Goal: Complete application form

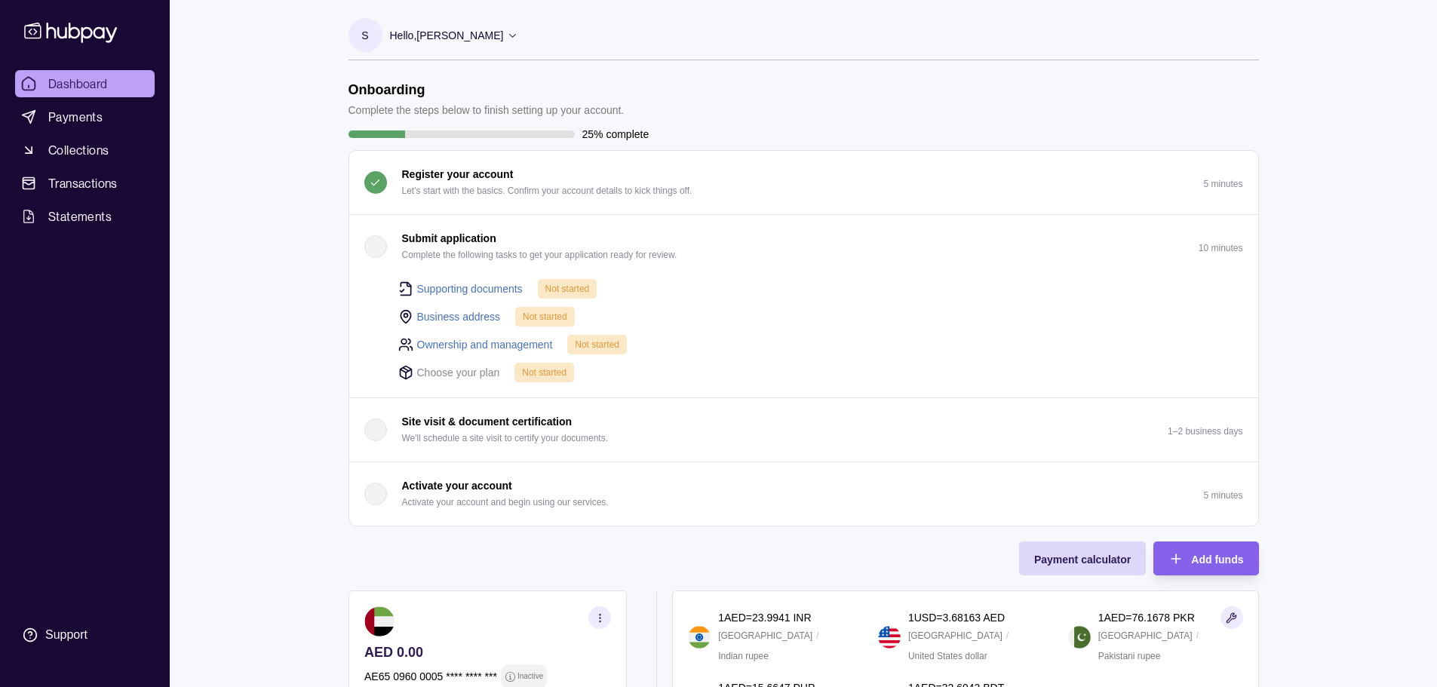
click at [505, 286] on link "Supporting documents" at bounding box center [470, 289] width 106 height 17
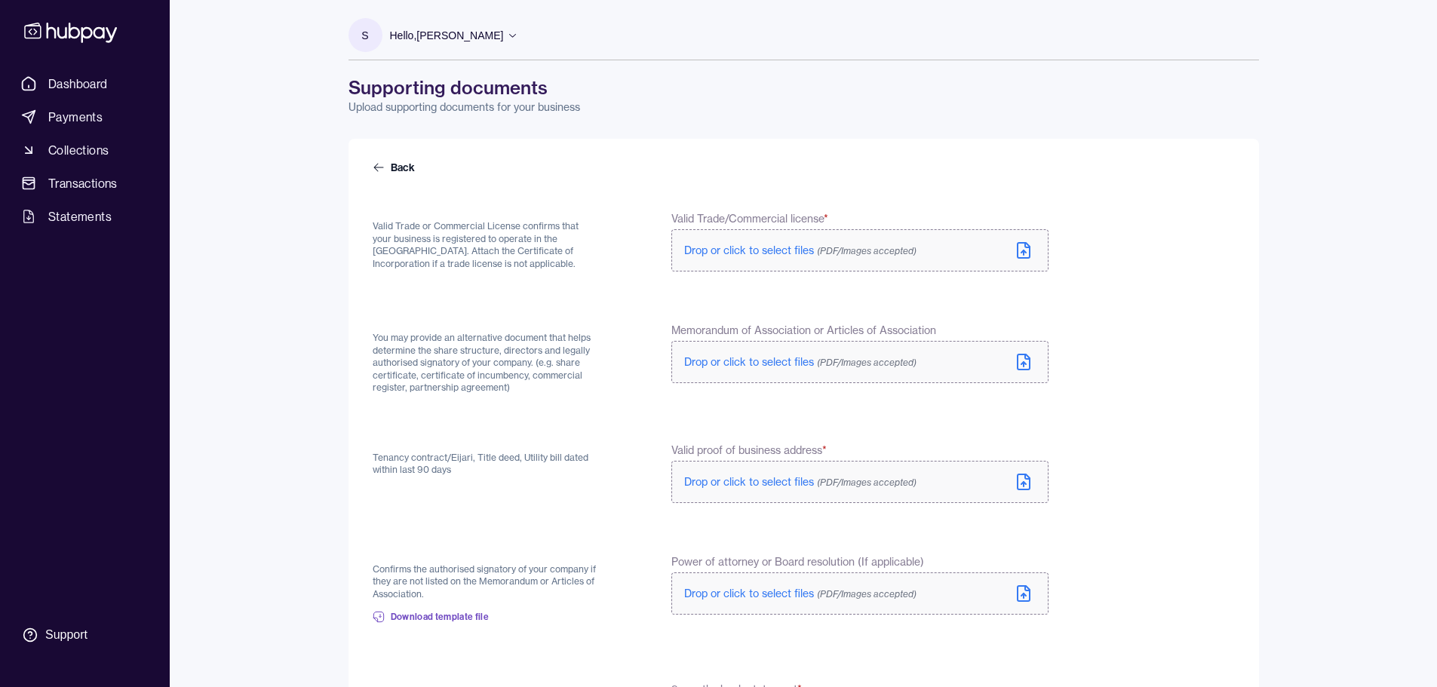
click at [762, 249] on span "Drop or click to select files (PDF/Images accepted)" at bounding box center [800, 251] width 232 height 14
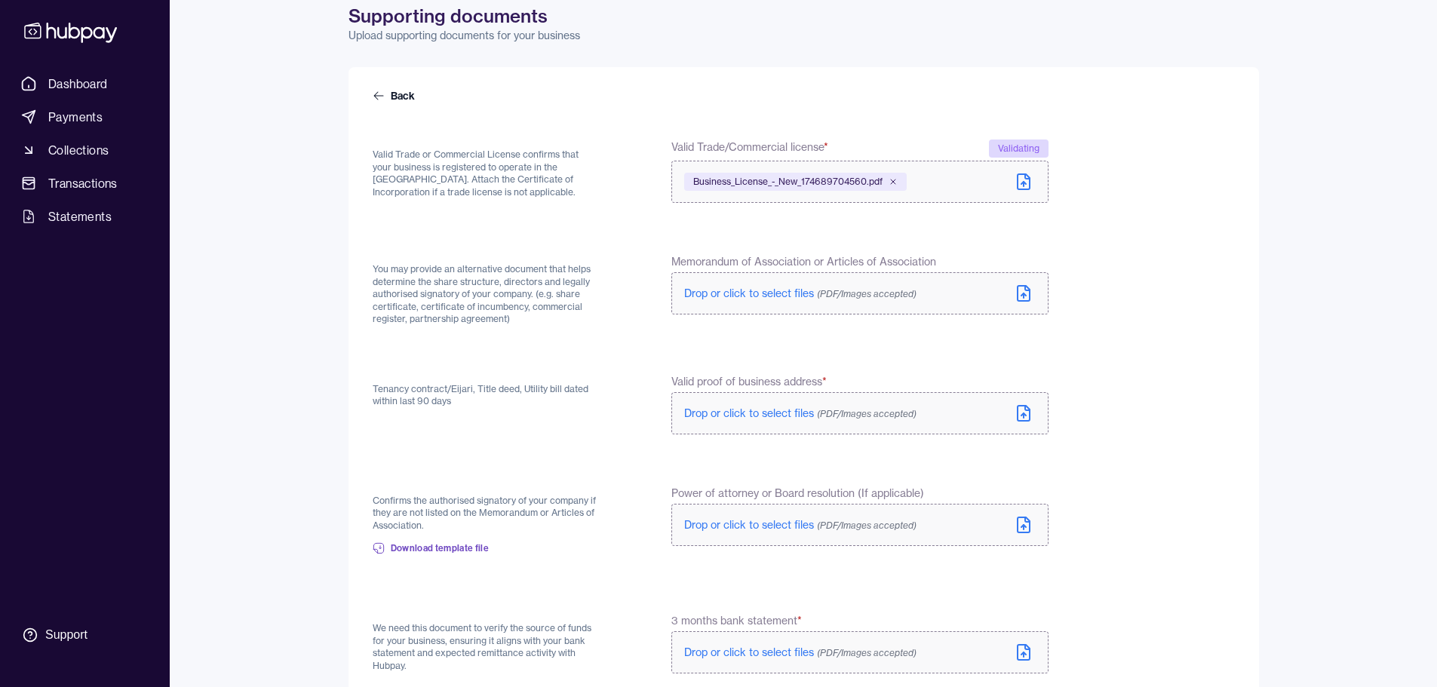
scroll to position [75, 0]
click at [771, 290] on span "Drop or click to select files (PDF/Images accepted)" at bounding box center [800, 290] width 232 height 14
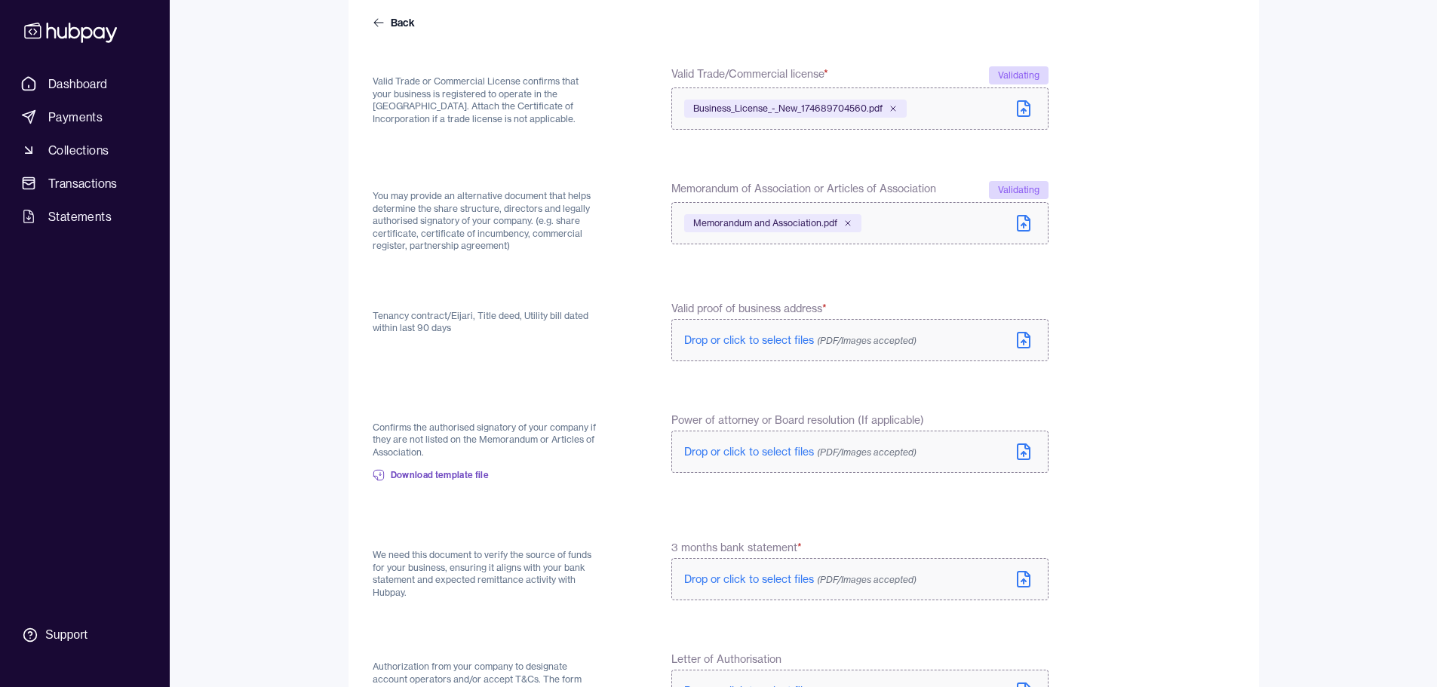
scroll to position [151, 0]
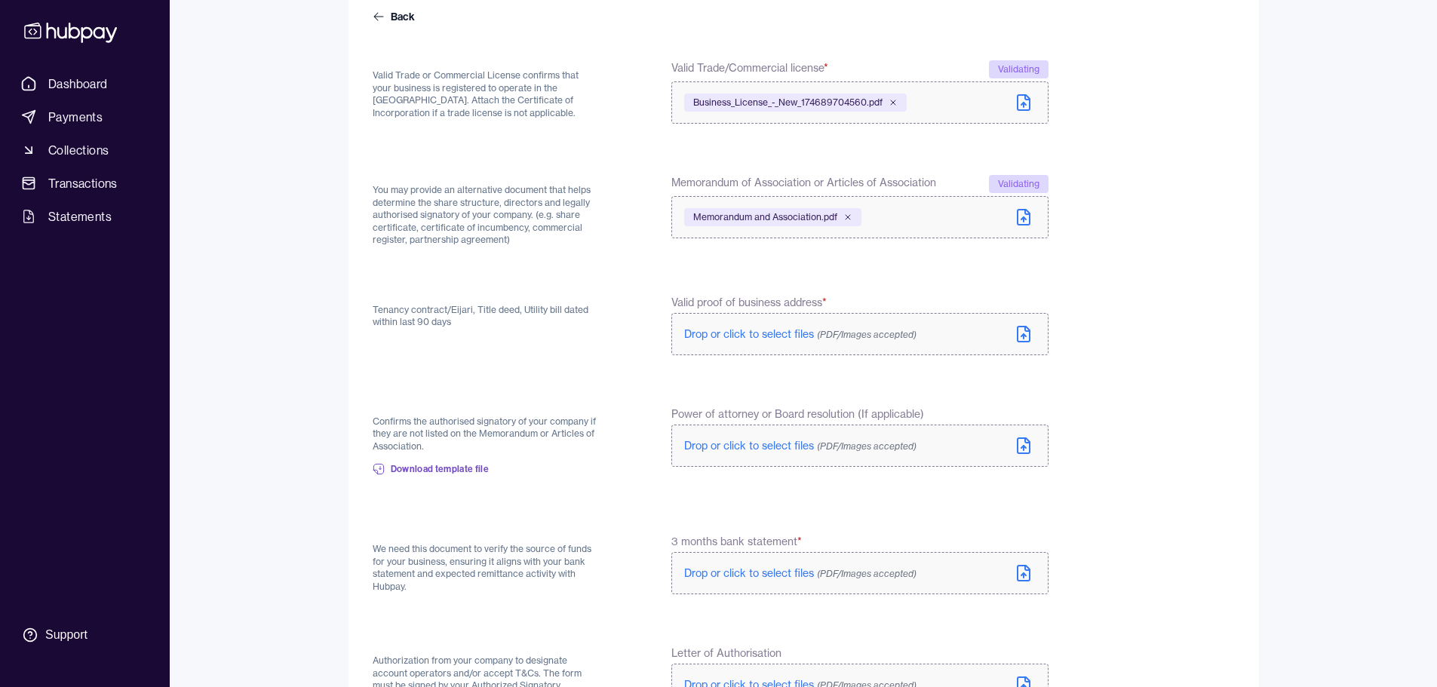
click at [744, 336] on span "Drop or click to select files (PDF/Images accepted)" at bounding box center [800, 334] width 232 height 14
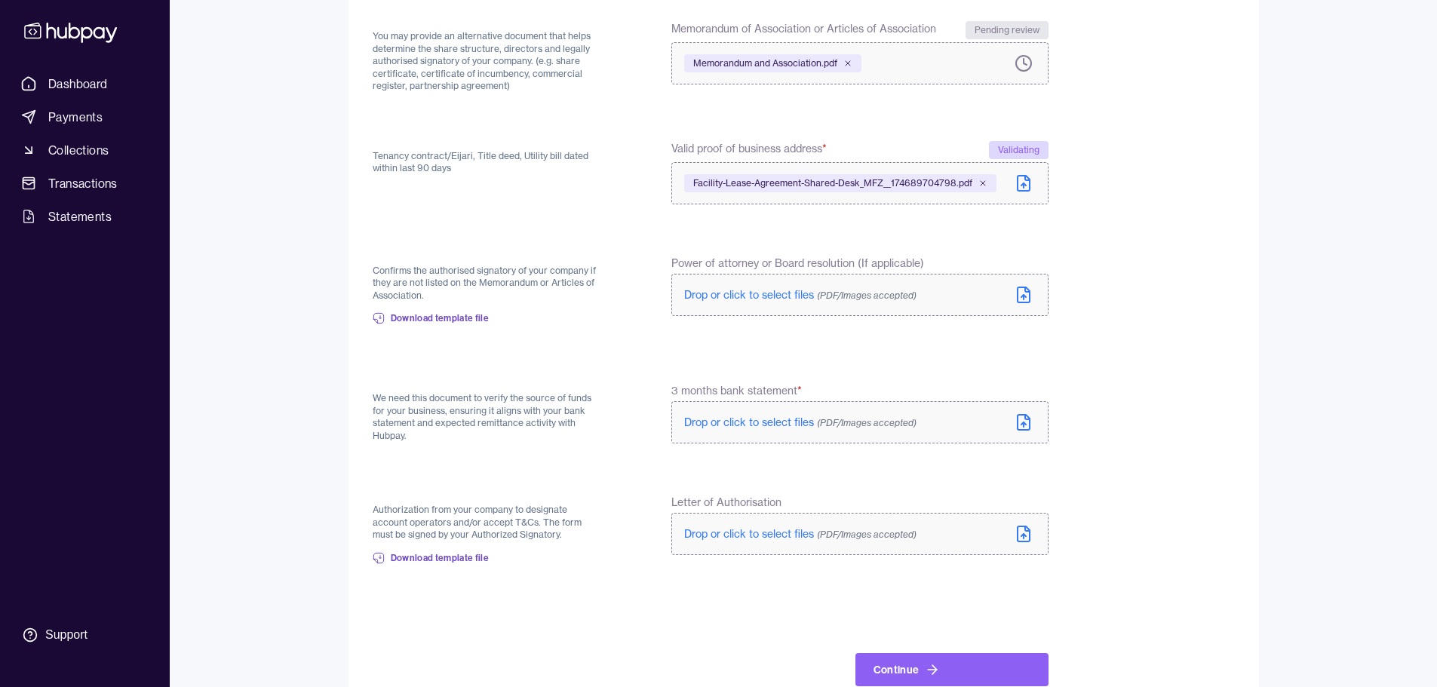
scroll to position [299, 0]
click at [471, 318] on span "Download template file" at bounding box center [440, 321] width 99 height 12
click at [767, 425] on span "Drop or click to select files (PDF/Images accepted)" at bounding box center [800, 423] width 232 height 14
click at [729, 422] on span "Drop or click to select files (PDF/Images accepted)" at bounding box center [800, 423] width 232 height 14
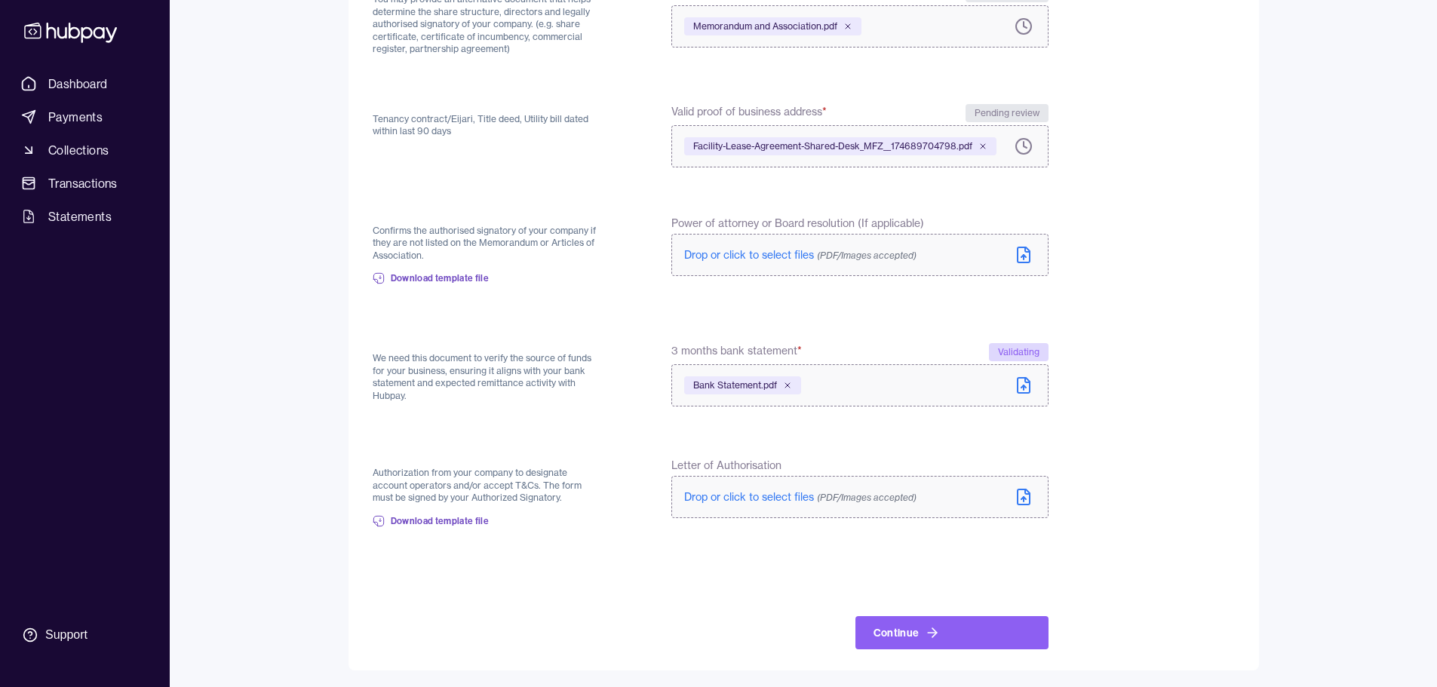
scroll to position [340, 0]
click at [928, 631] on icon at bounding box center [932, 631] width 9 height 0
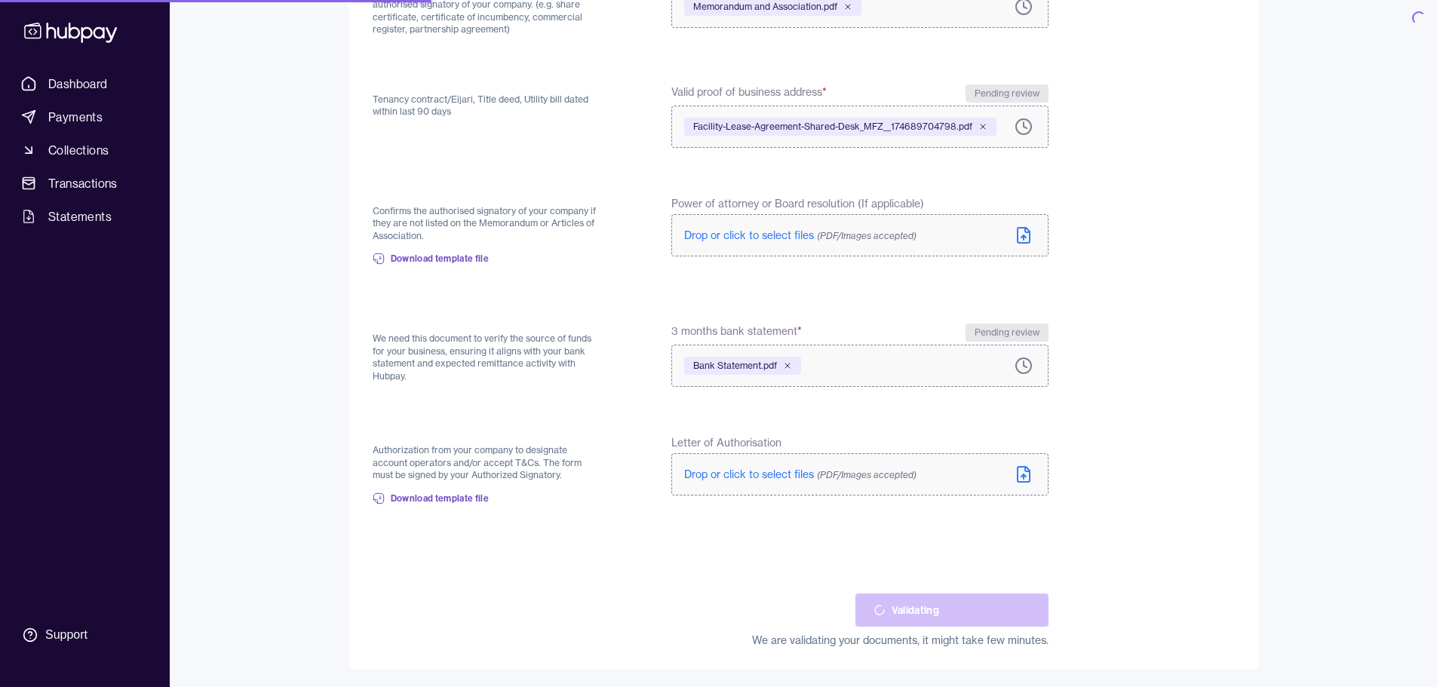
scroll to position [358, 0]
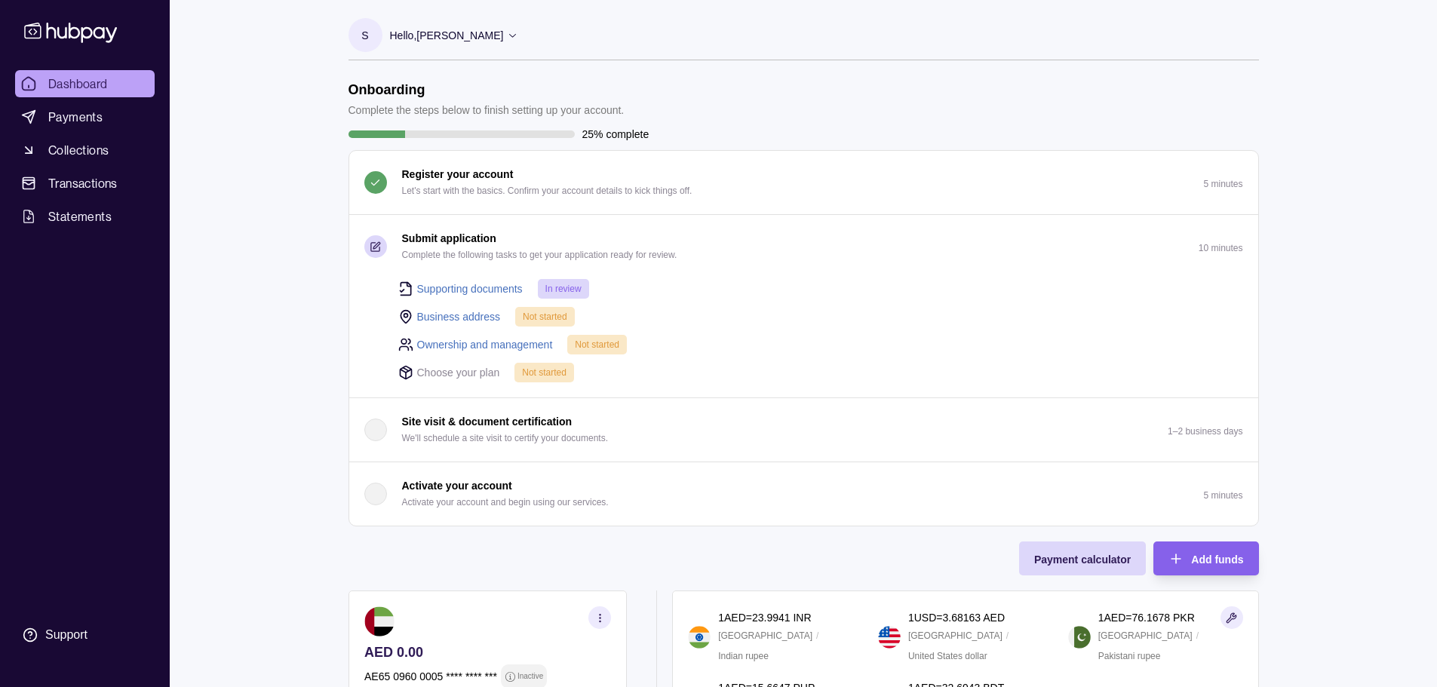
click at [472, 317] on link "Business address" at bounding box center [459, 316] width 84 height 17
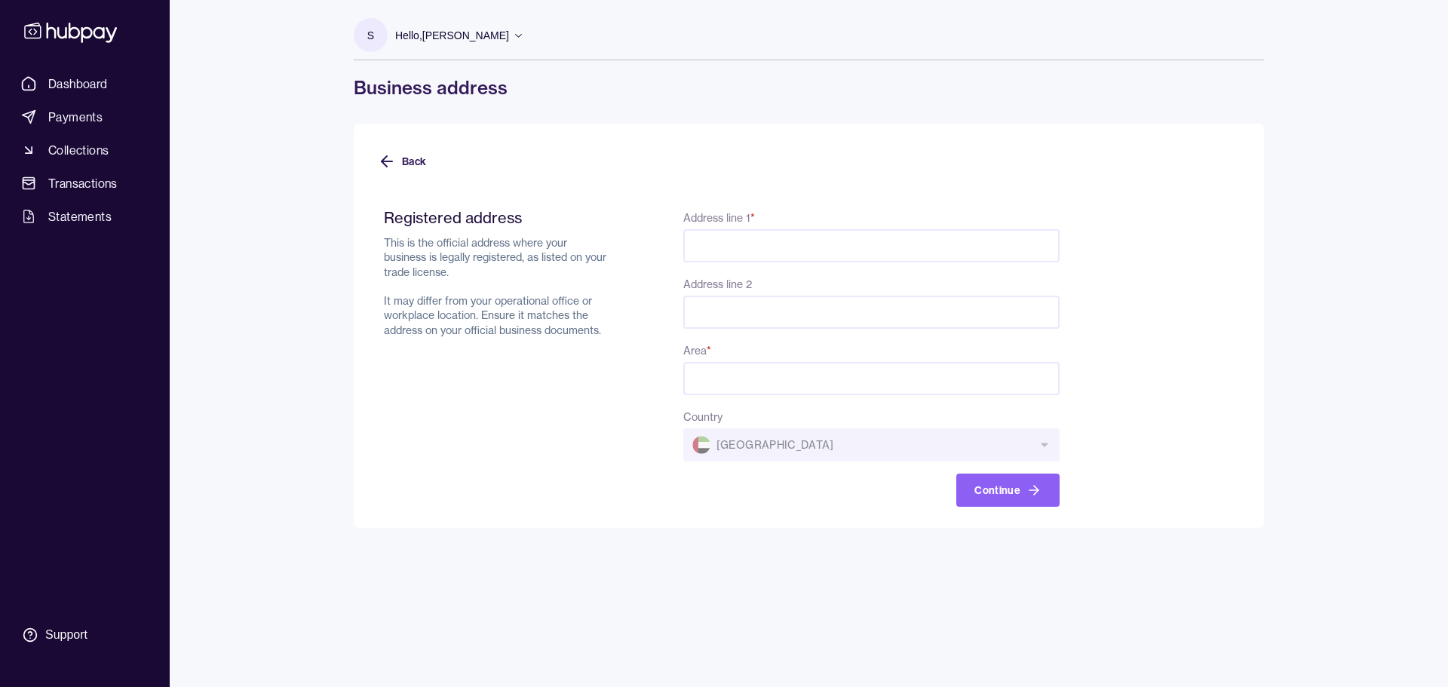
click at [731, 246] on input "Address line 1 *" at bounding box center [871, 245] width 376 height 33
paste input "**********"
type input "**********"
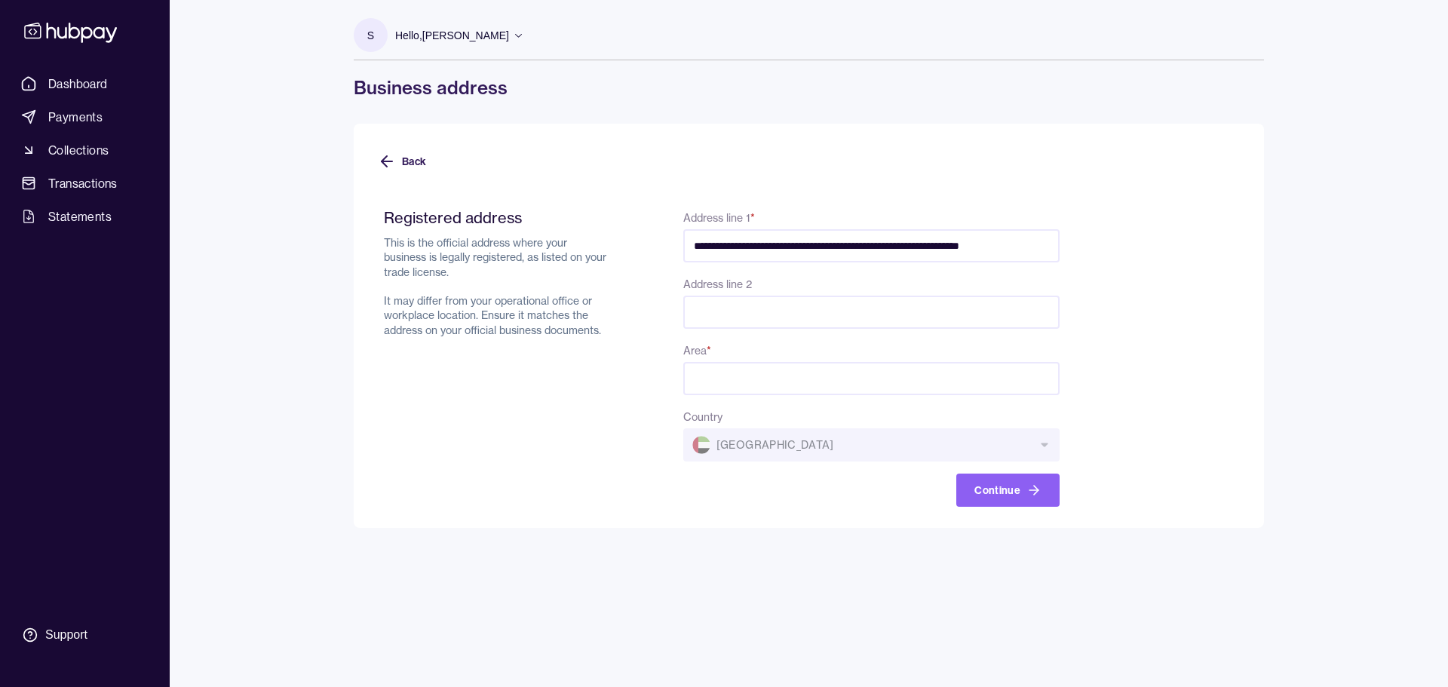
click at [737, 373] on input "Area *" at bounding box center [871, 378] width 376 height 33
type input "*****"
click at [848, 538] on div "**********" at bounding box center [809, 343] width 971 height 687
click at [1002, 492] on button "Continue" at bounding box center [1007, 490] width 103 height 33
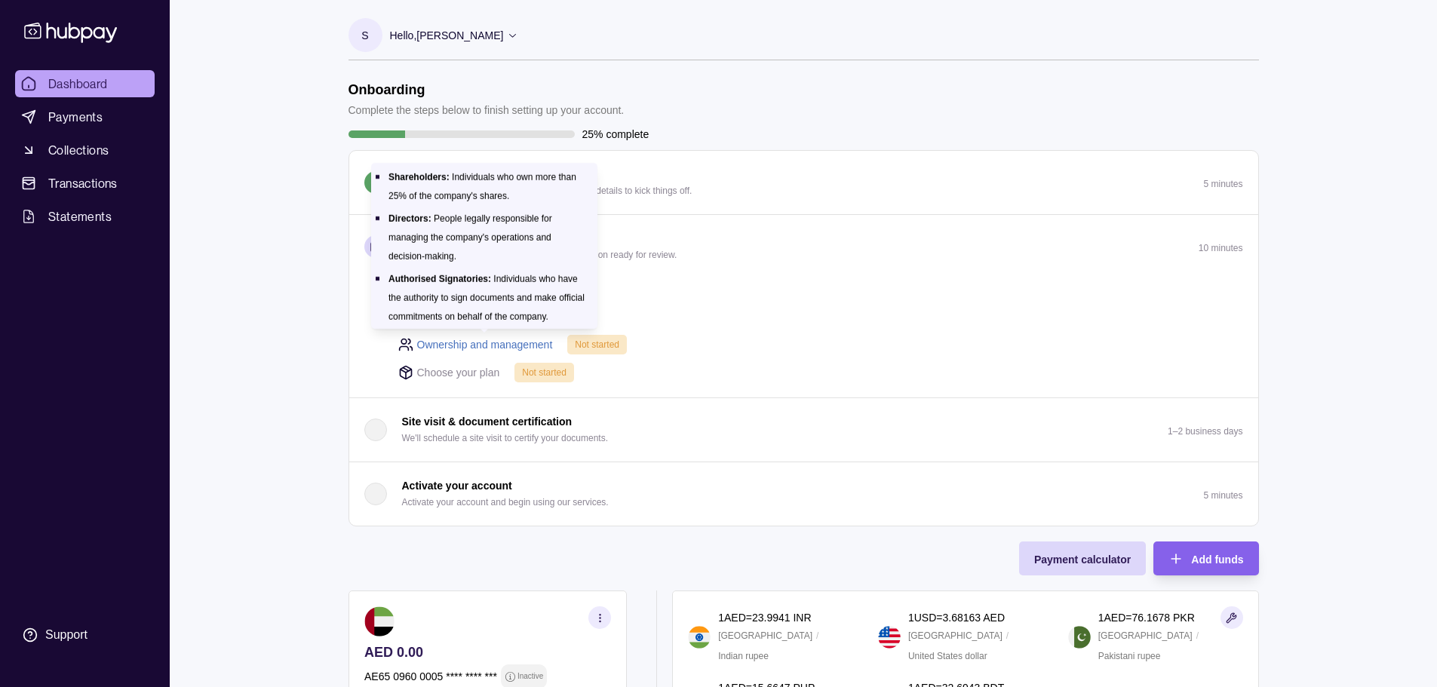
click at [497, 345] on link "Ownership and management" at bounding box center [485, 344] width 136 height 17
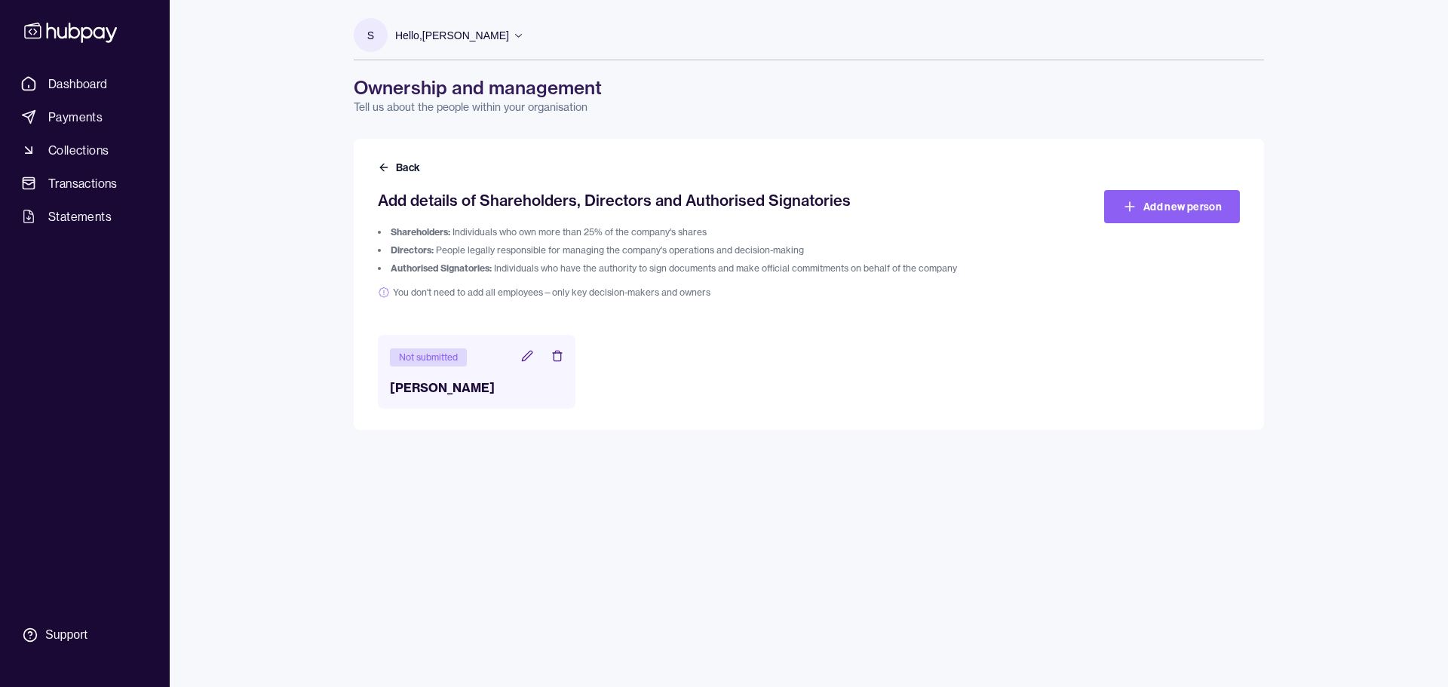
click at [515, 388] on h3 "[PERSON_NAME]" at bounding box center [476, 388] width 173 height 18
click at [427, 354] on div "Not submitted" at bounding box center [428, 357] width 77 height 18
click at [1146, 200] on link "Add new person" at bounding box center [1172, 206] width 136 height 33
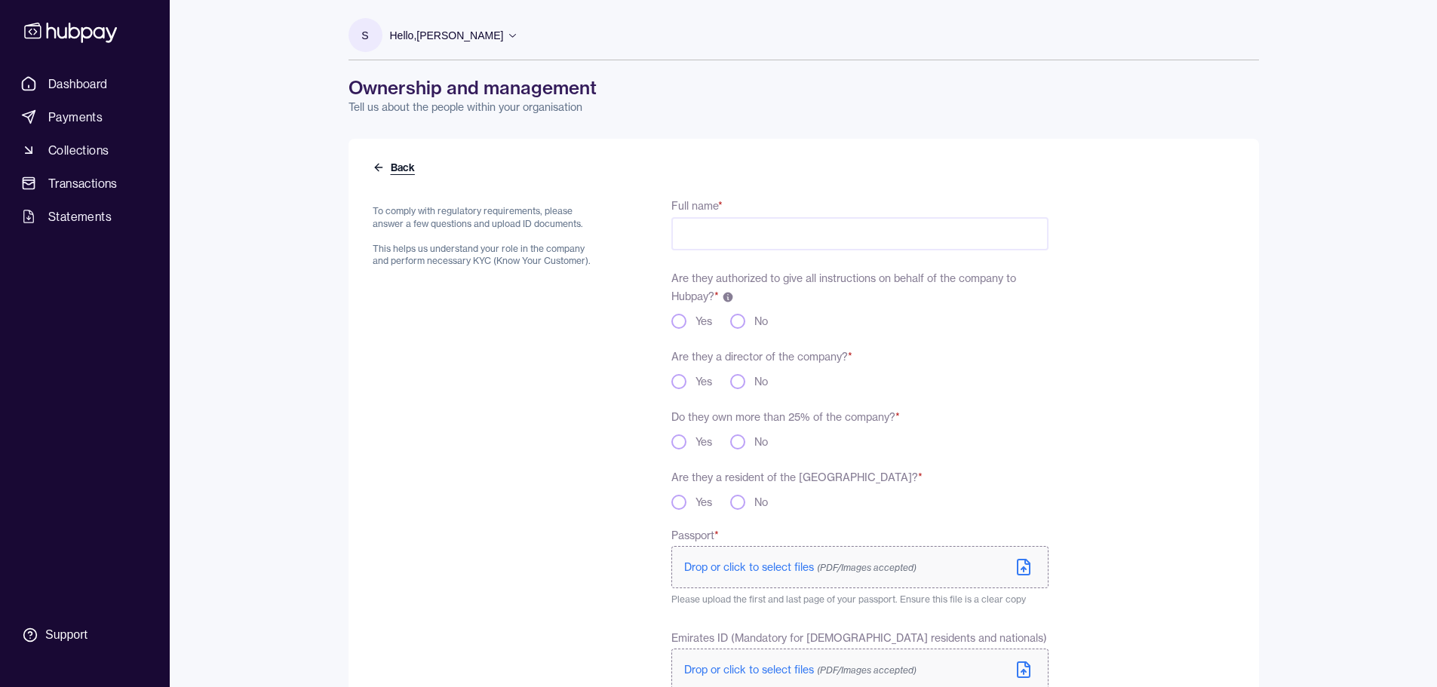
click at [388, 169] on button "Back" at bounding box center [395, 167] width 45 height 15
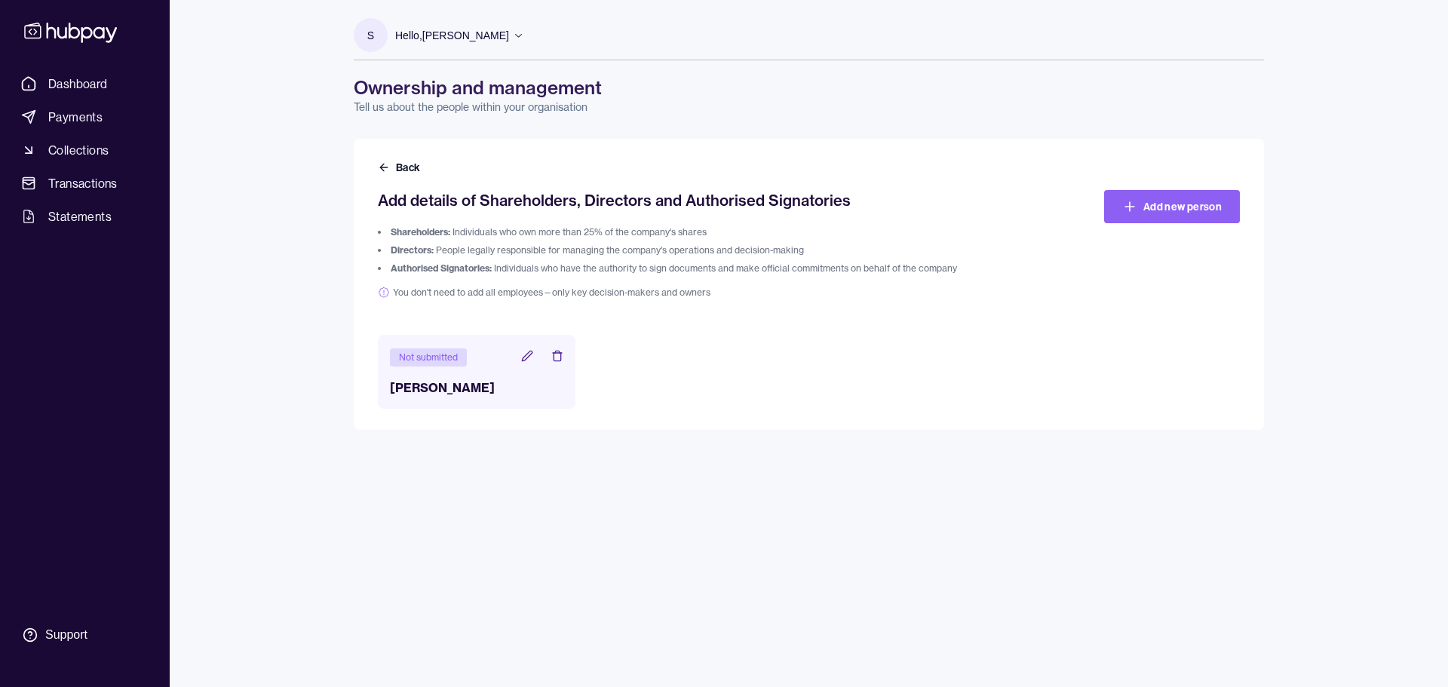
click at [531, 354] on icon at bounding box center [527, 356] width 10 height 10
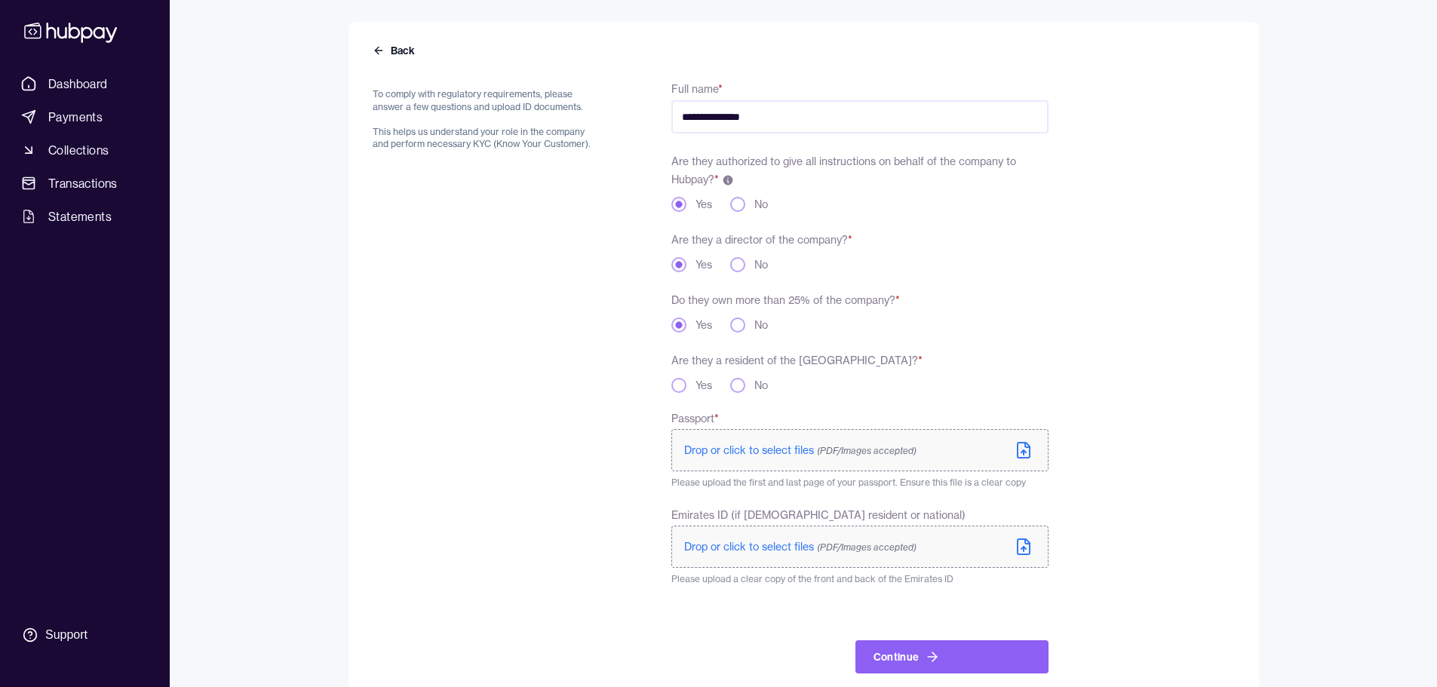
scroll to position [143, 0]
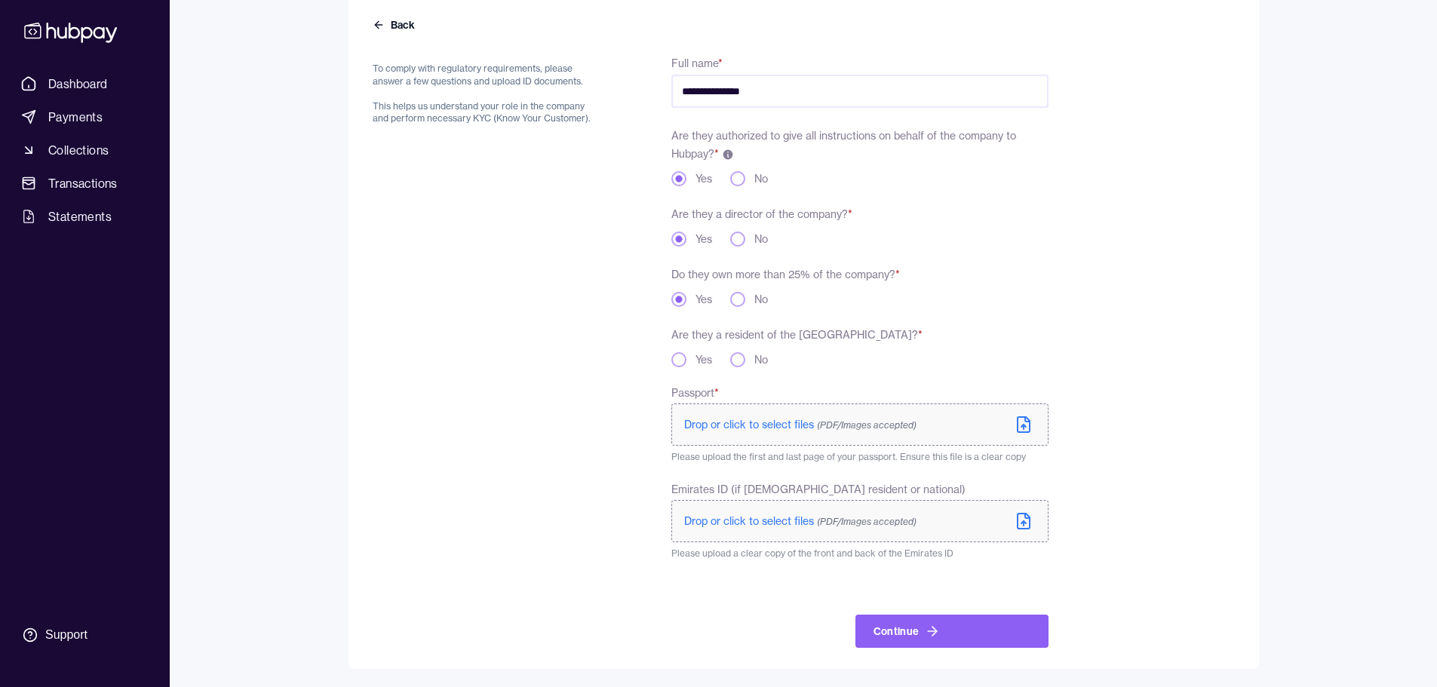
click at [753, 425] on span "Drop or click to select files (PDF/Images accepted)" at bounding box center [800, 425] width 232 height 14
click at [758, 521] on span "Drop or click to select files (PDF/Images accepted)" at bounding box center [800, 524] width 232 height 14
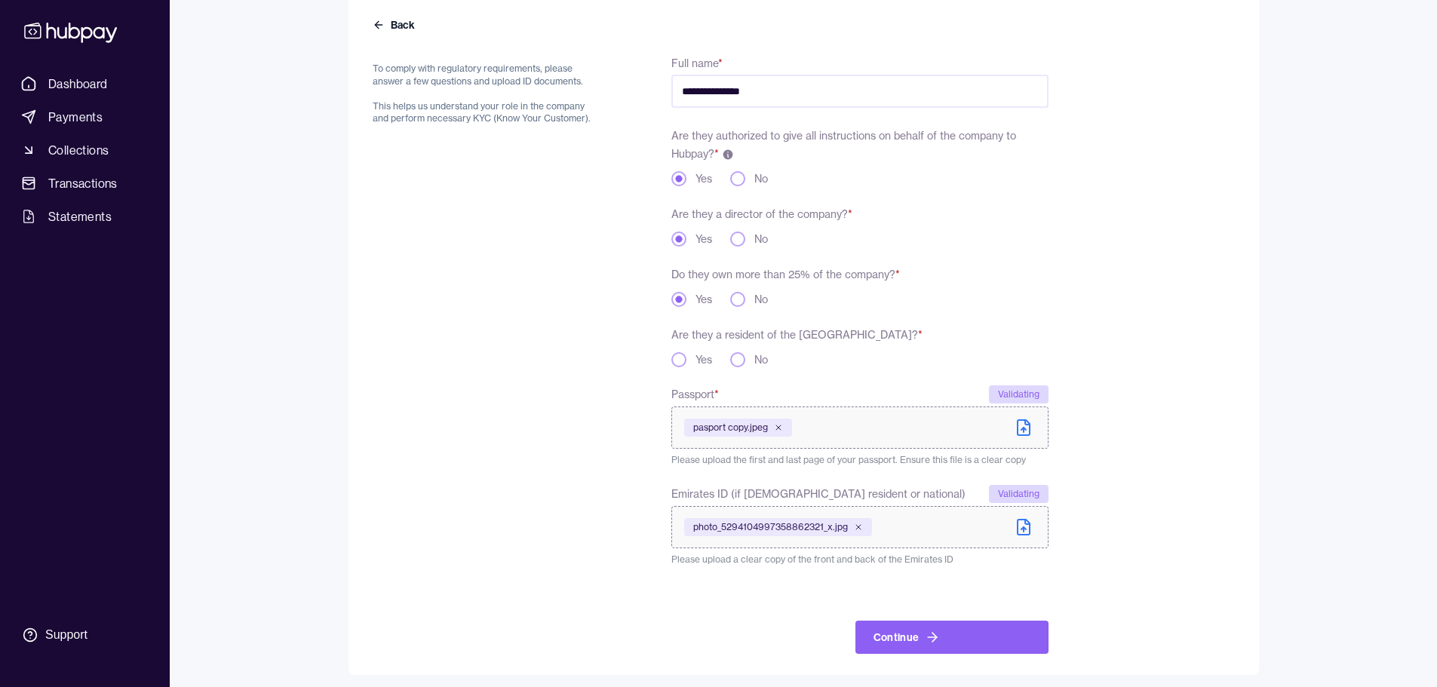
click at [1029, 528] on icon at bounding box center [1023, 527] width 12 height 15
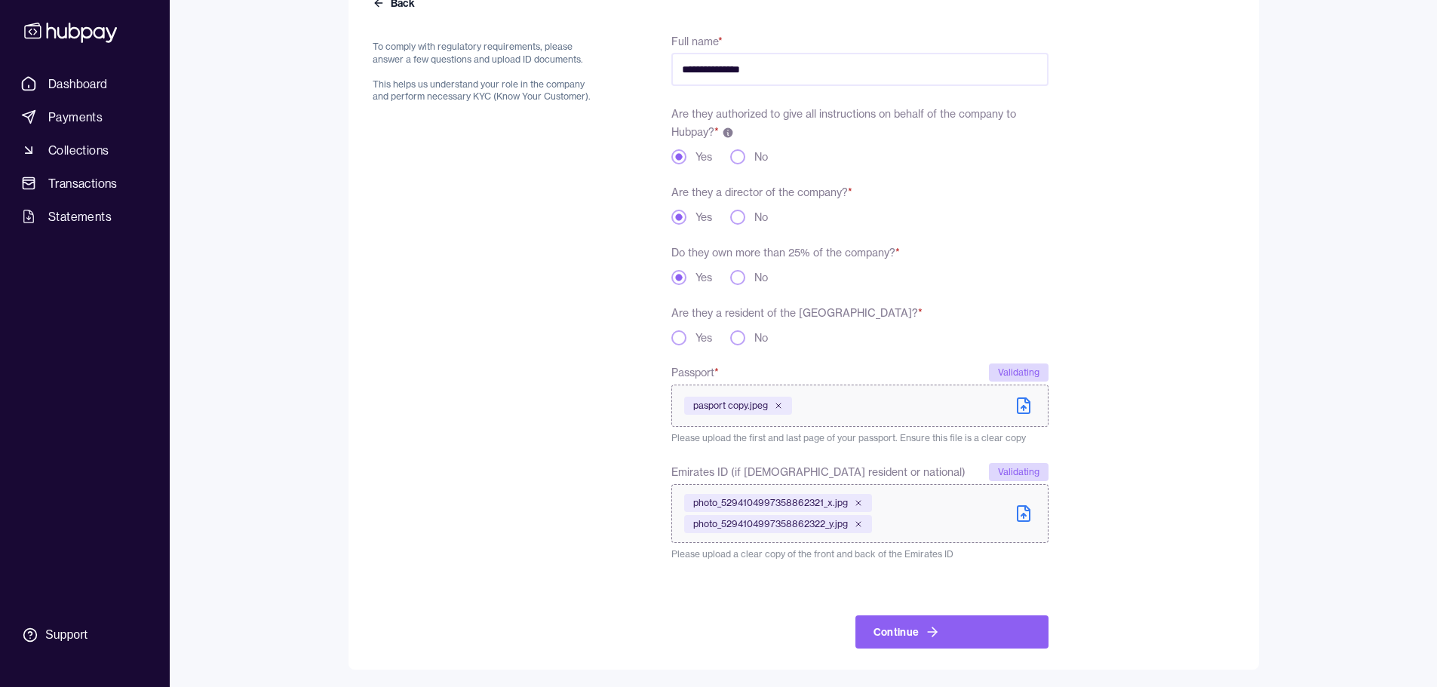
scroll to position [165, 0]
click at [683, 336] on button "Yes" at bounding box center [678, 337] width 15 height 15
click at [922, 629] on button "Continue" at bounding box center [951, 631] width 193 height 33
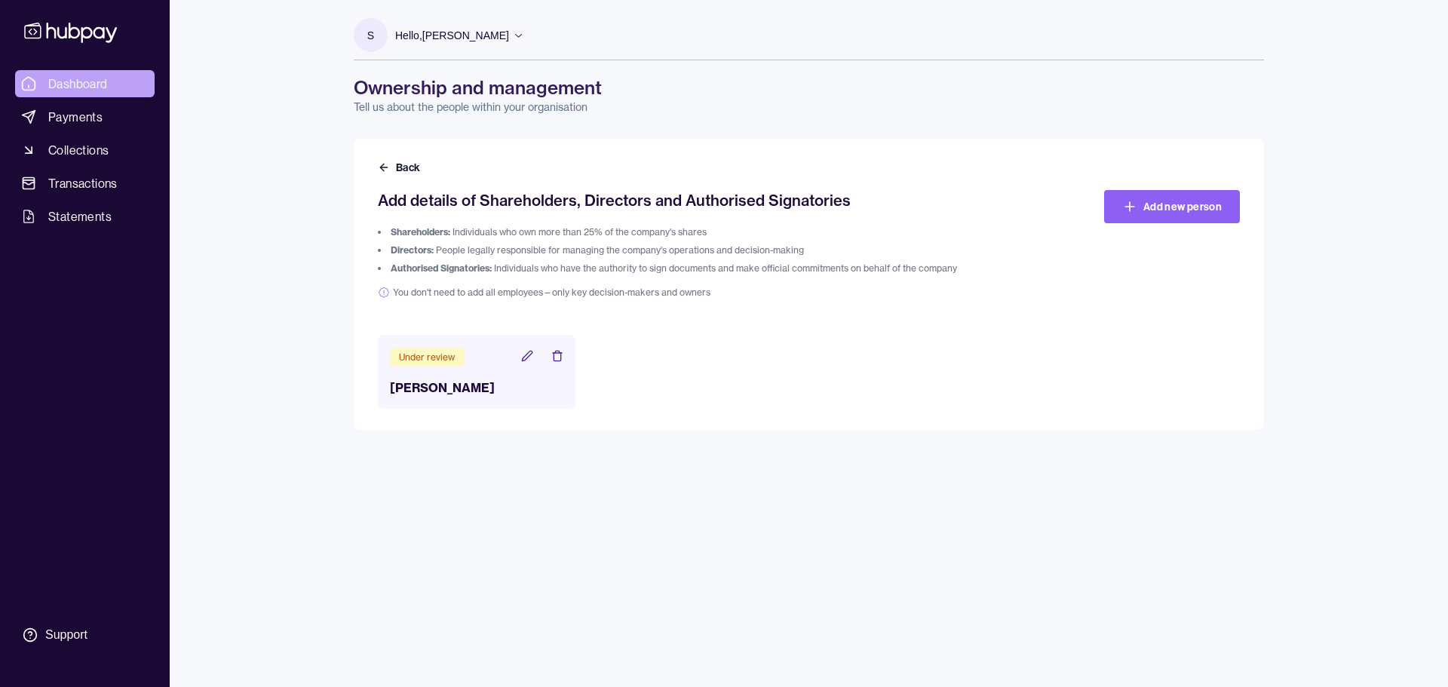
click at [101, 76] on span "Dashboard" at bounding box center [78, 84] width 60 height 18
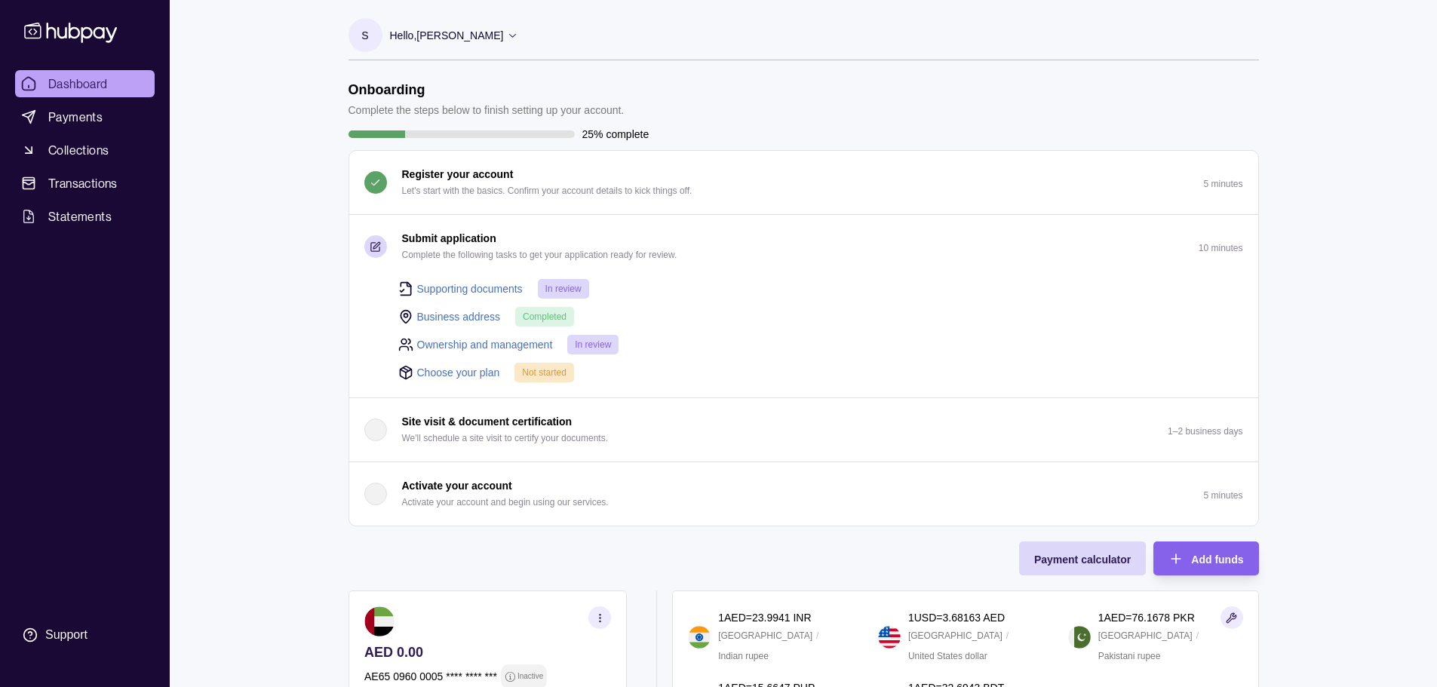
click at [470, 372] on link "Choose your plan" at bounding box center [458, 372] width 83 height 17
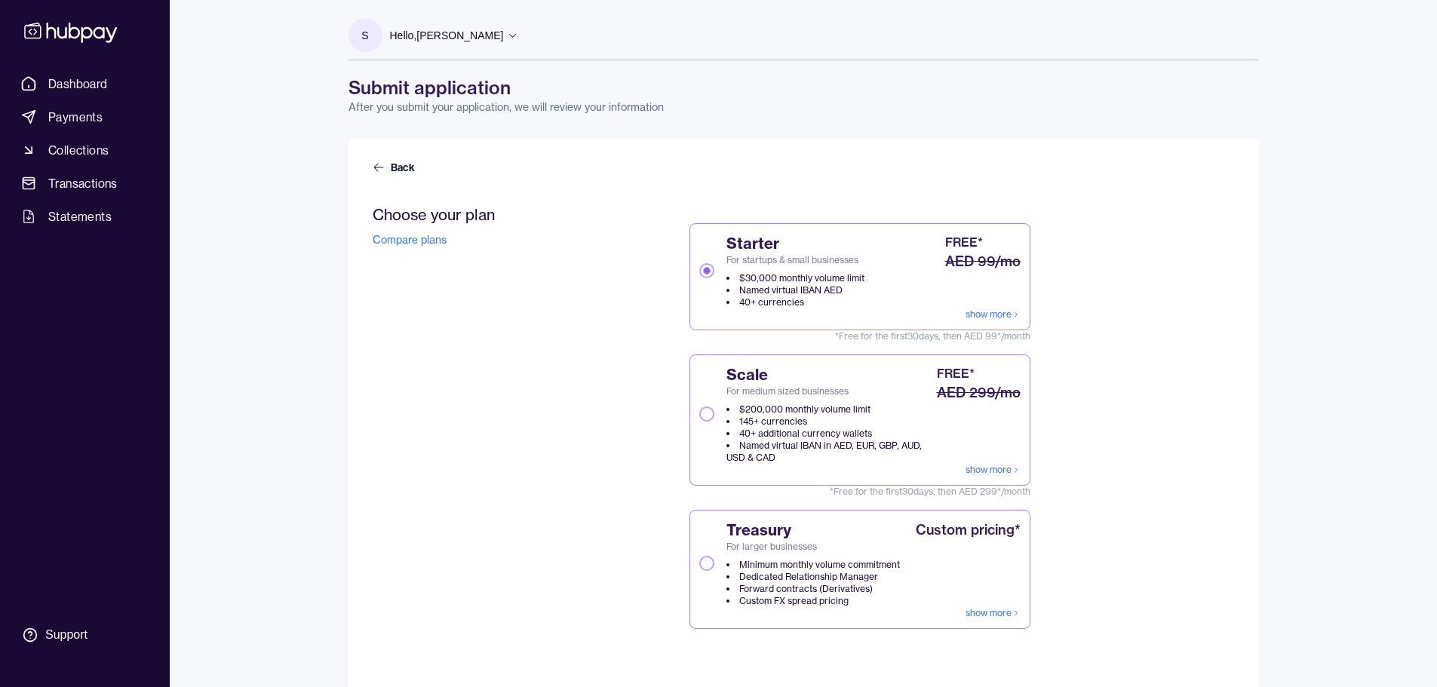
click at [704, 416] on button "Scale For medium sized businesses $200,000 monthly volume limit 145+ currencies…" at bounding box center [706, 413] width 15 height 15
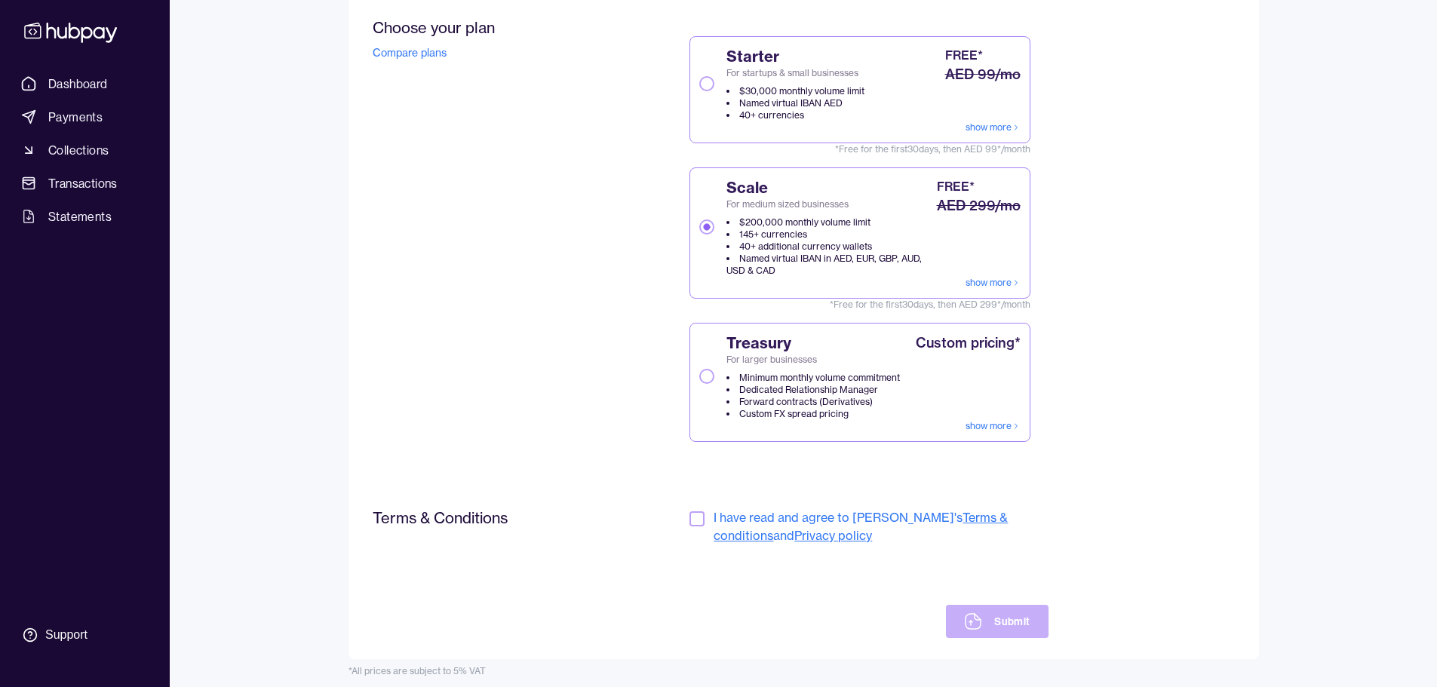
scroll to position [195, 0]
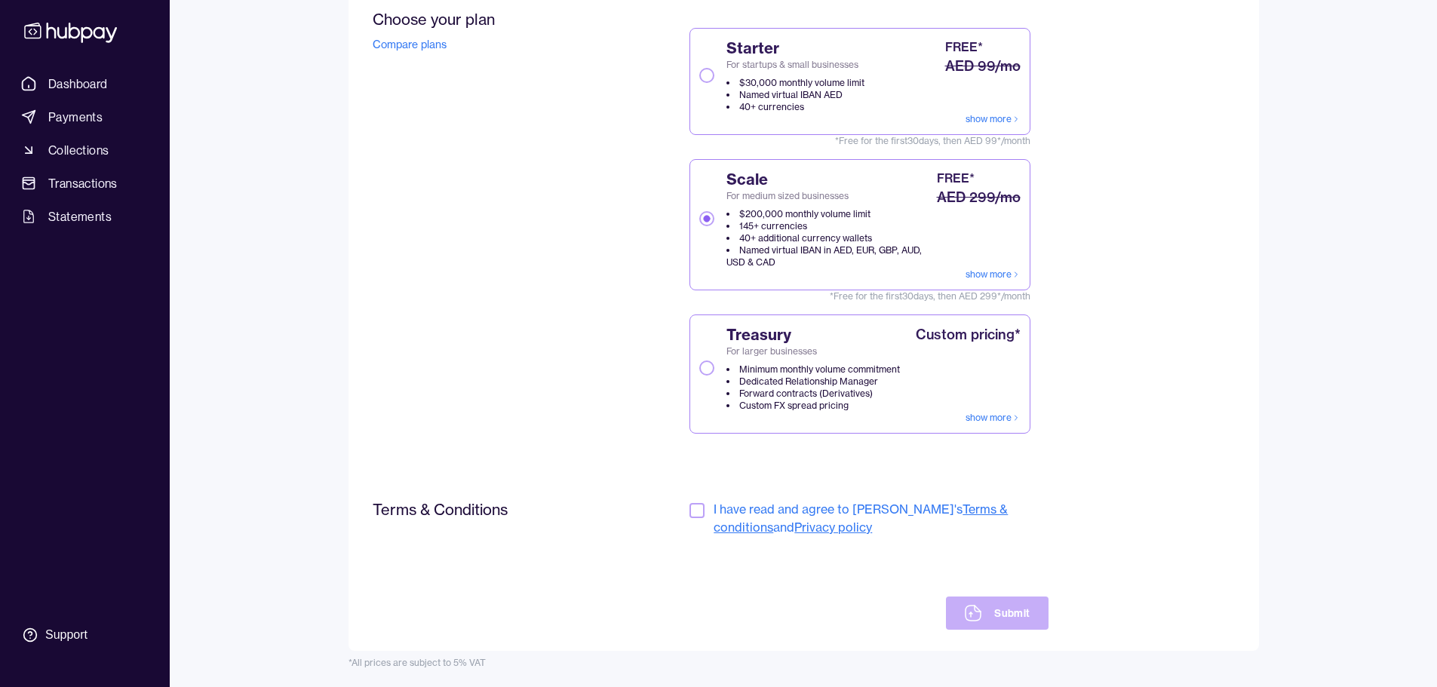
click at [695, 514] on button "button" at bounding box center [696, 510] width 15 height 15
click at [1005, 606] on button "Submit" at bounding box center [997, 613] width 102 height 33
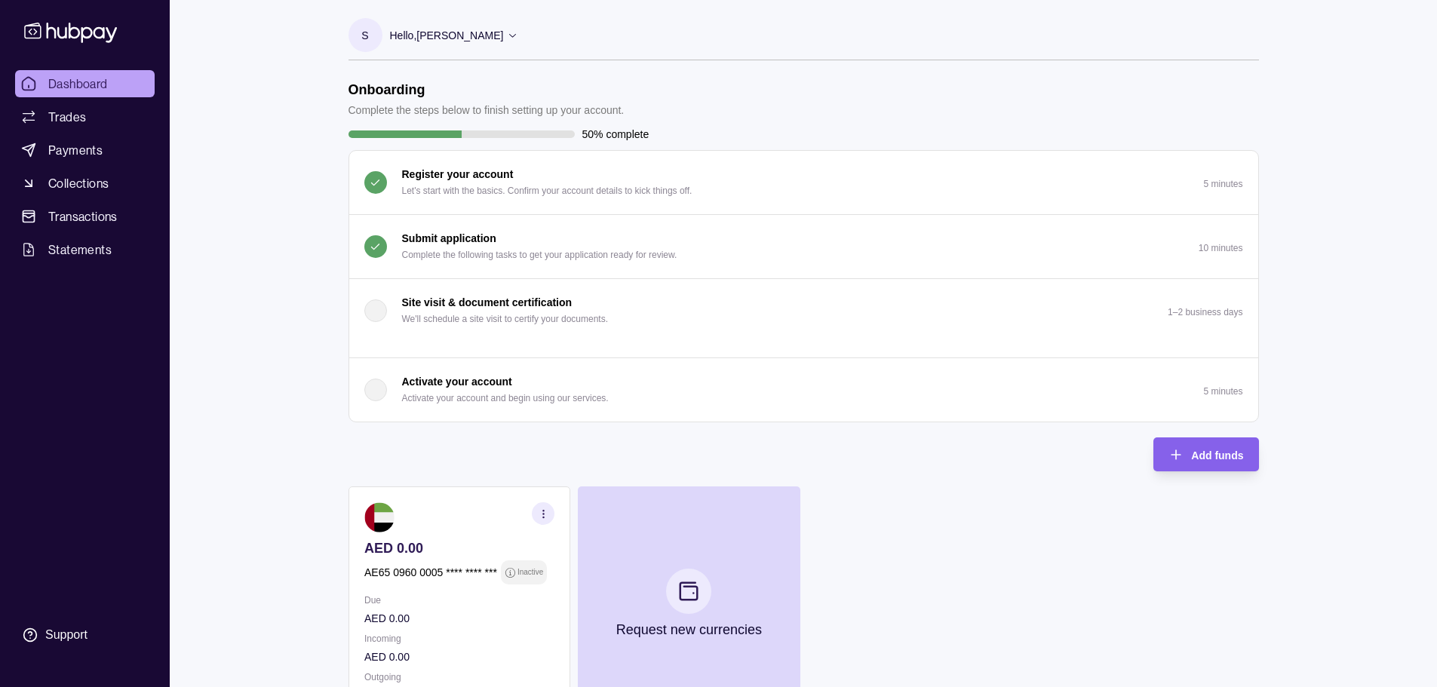
click at [434, 388] on p "Activate your account" at bounding box center [457, 381] width 110 height 17
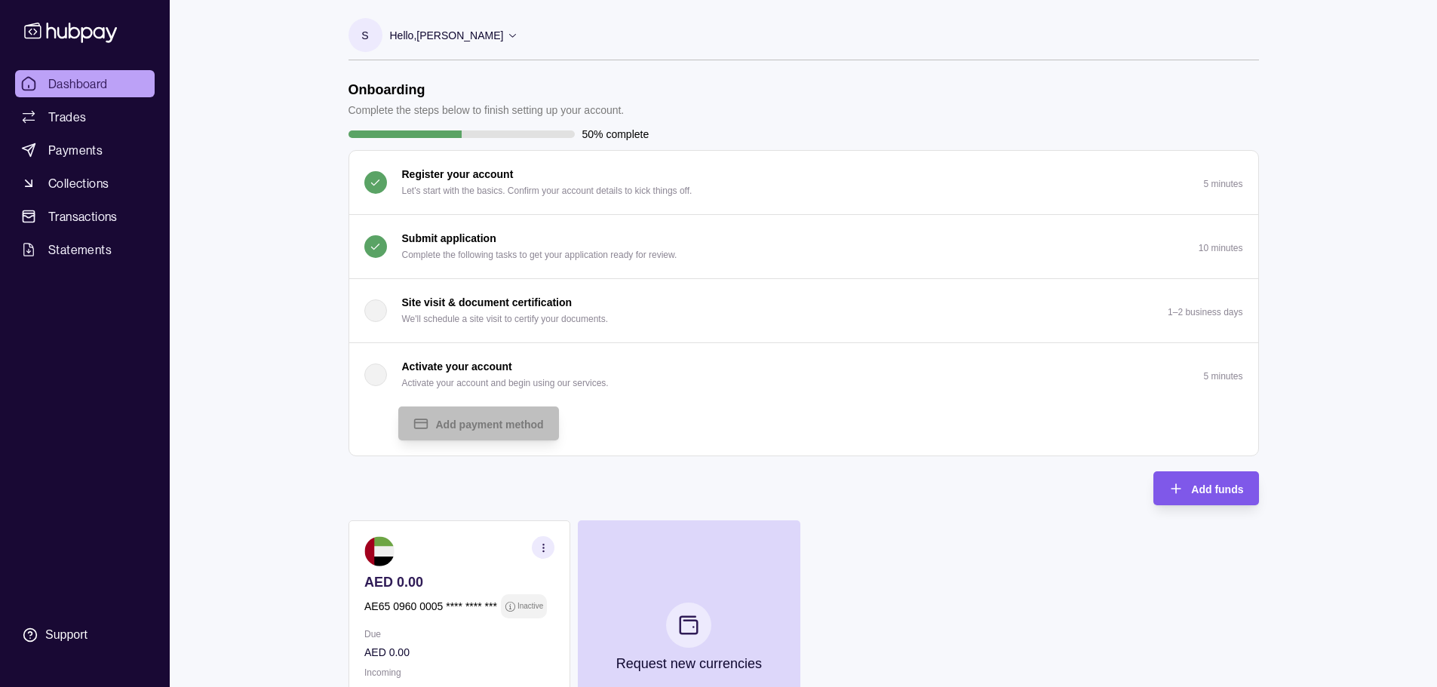
click at [1195, 489] on span "Add funds" at bounding box center [1217, 489] width 52 height 12
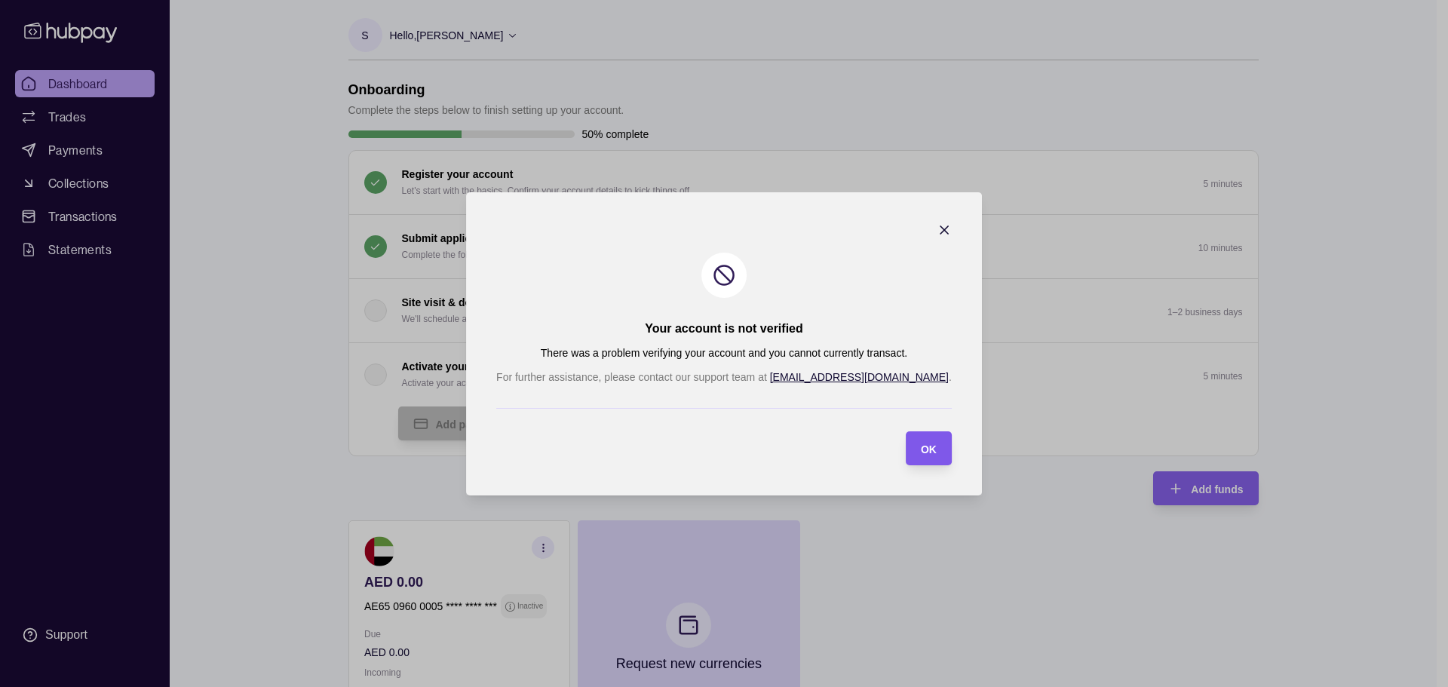
click at [921, 450] on span "OK" at bounding box center [929, 449] width 16 height 12
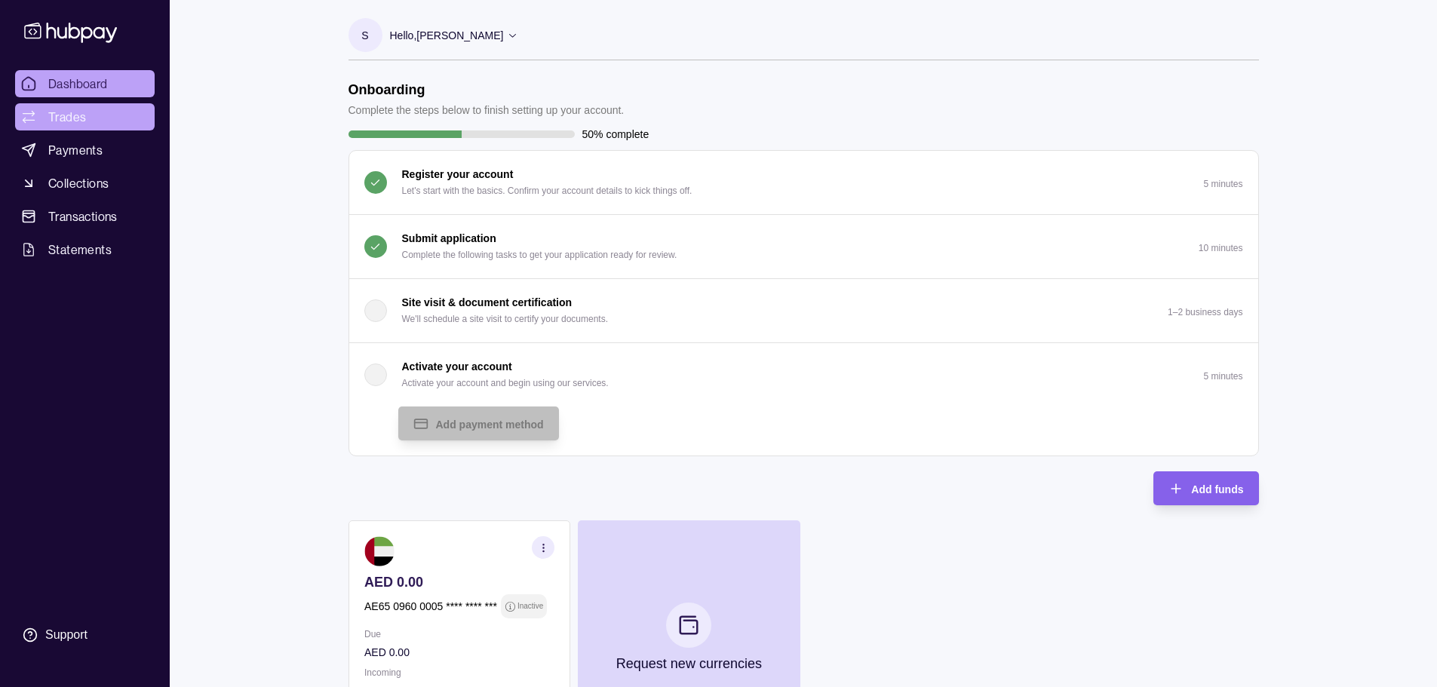
click at [61, 115] on span "Trades" at bounding box center [67, 117] width 38 height 18
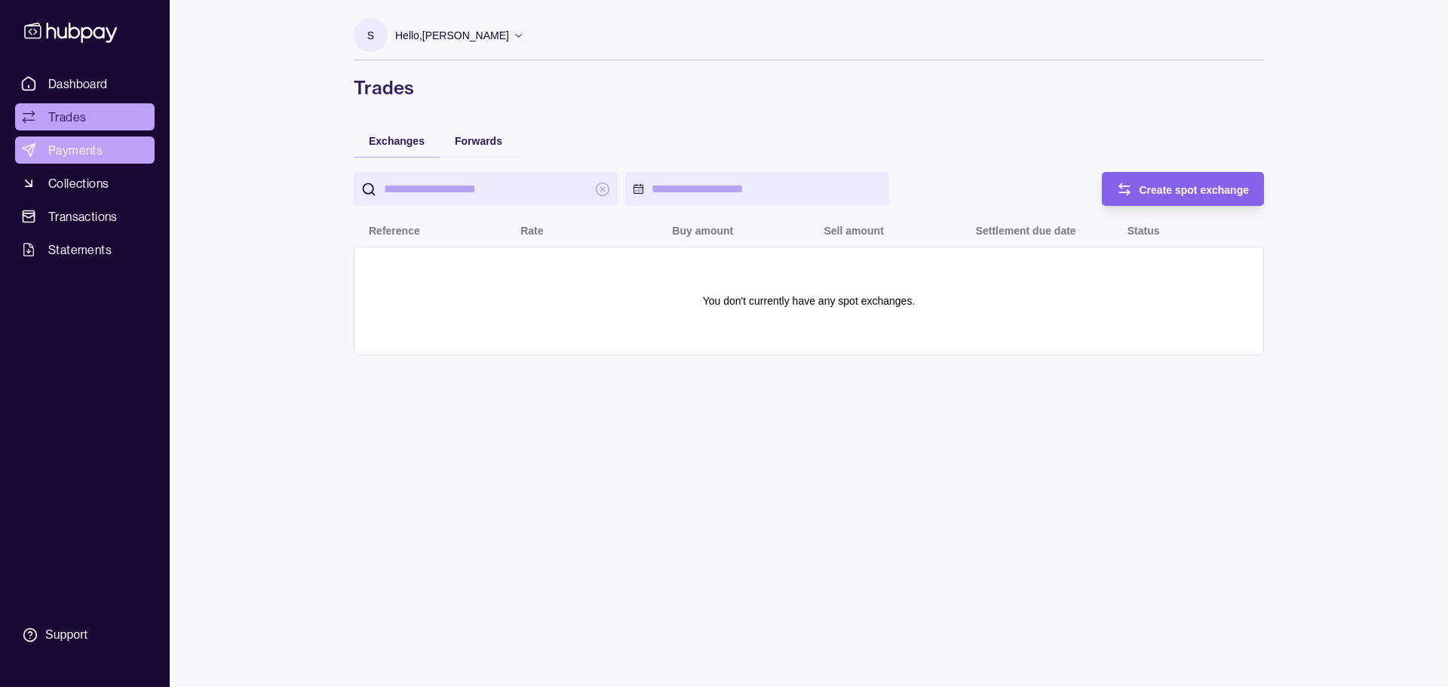
click at [131, 156] on link "Payments" at bounding box center [85, 150] width 140 height 27
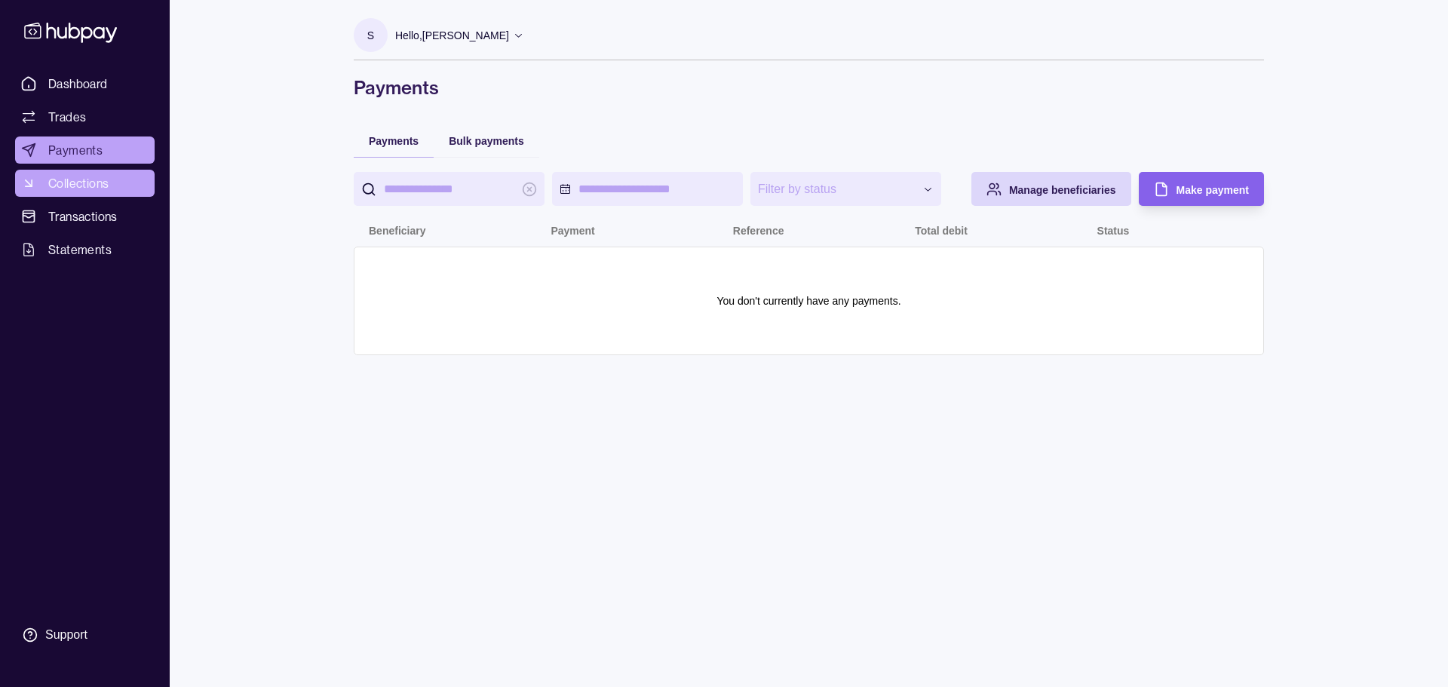
click at [118, 189] on link "Collections" at bounding box center [85, 183] width 140 height 27
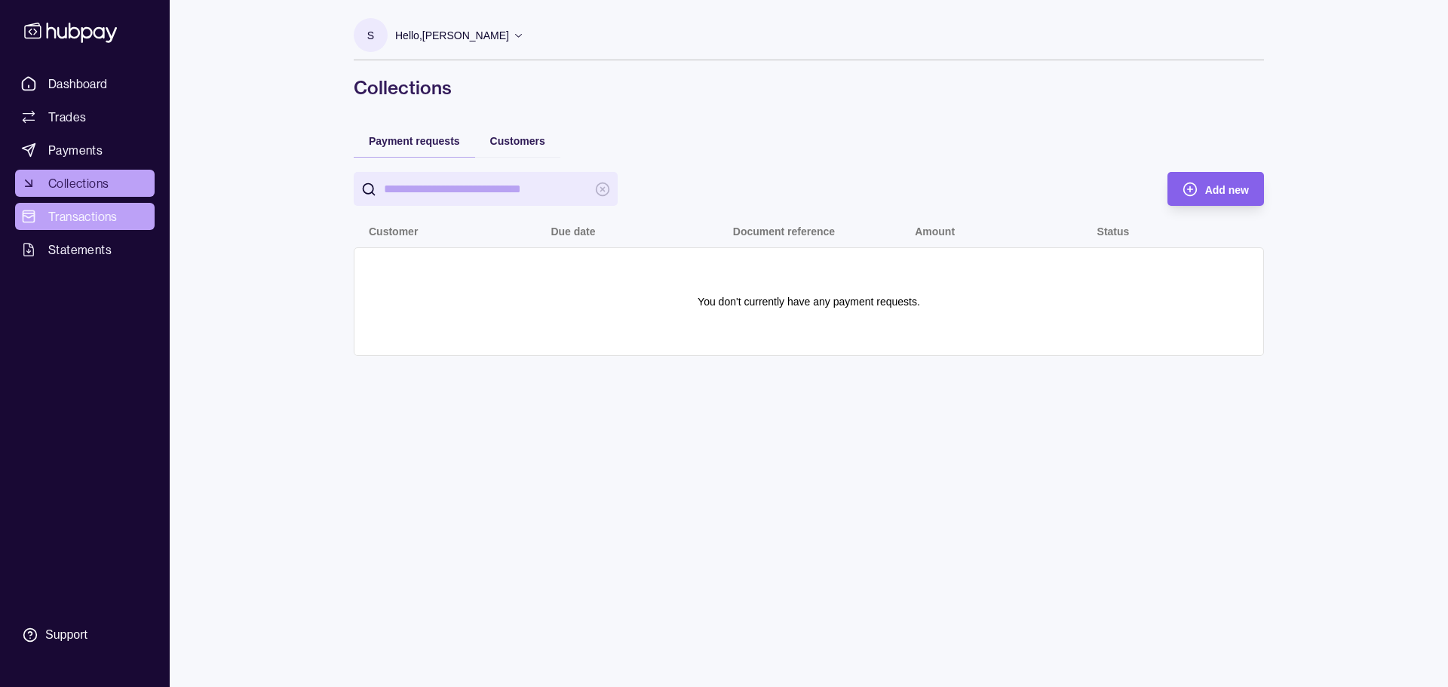
click at [120, 216] on link "Transactions" at bounding box center [85, 216] width 140 height 27
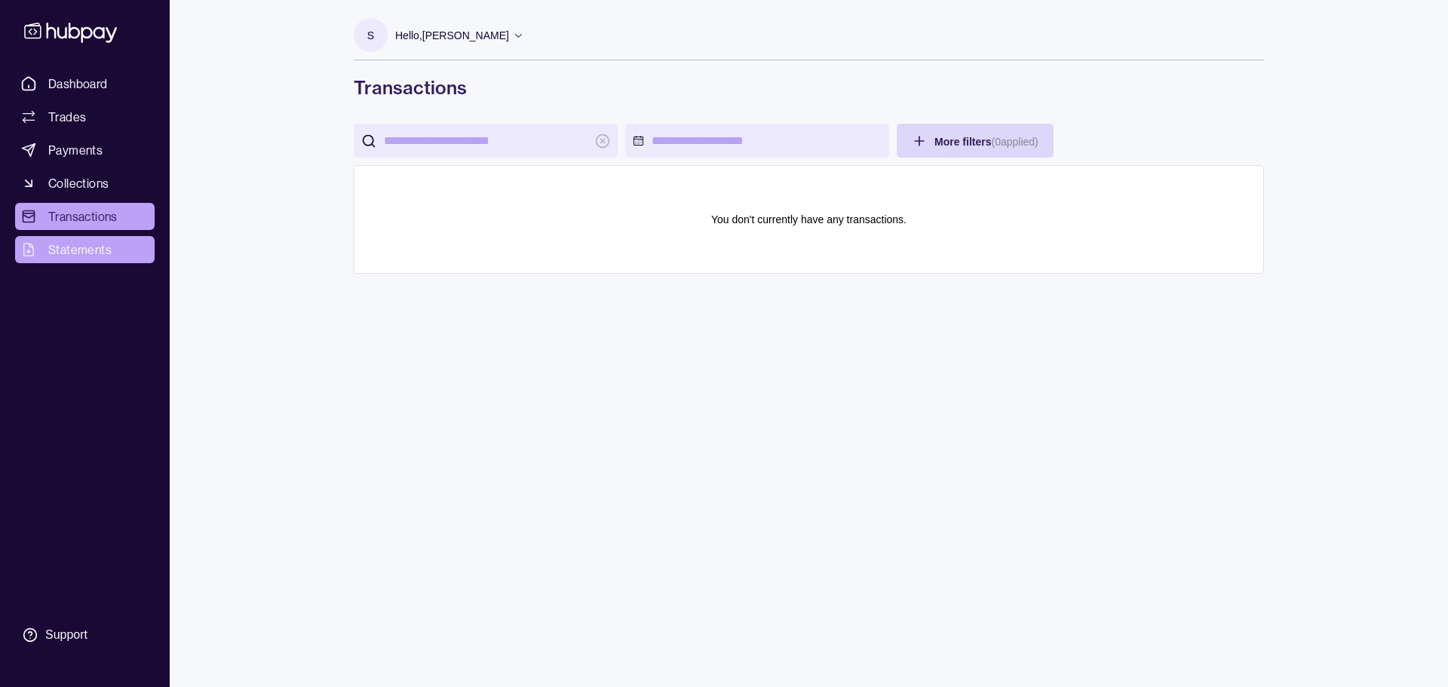
click at [91, 244] on span "Statements" at bounding box center [79, 250] width 63 height 18
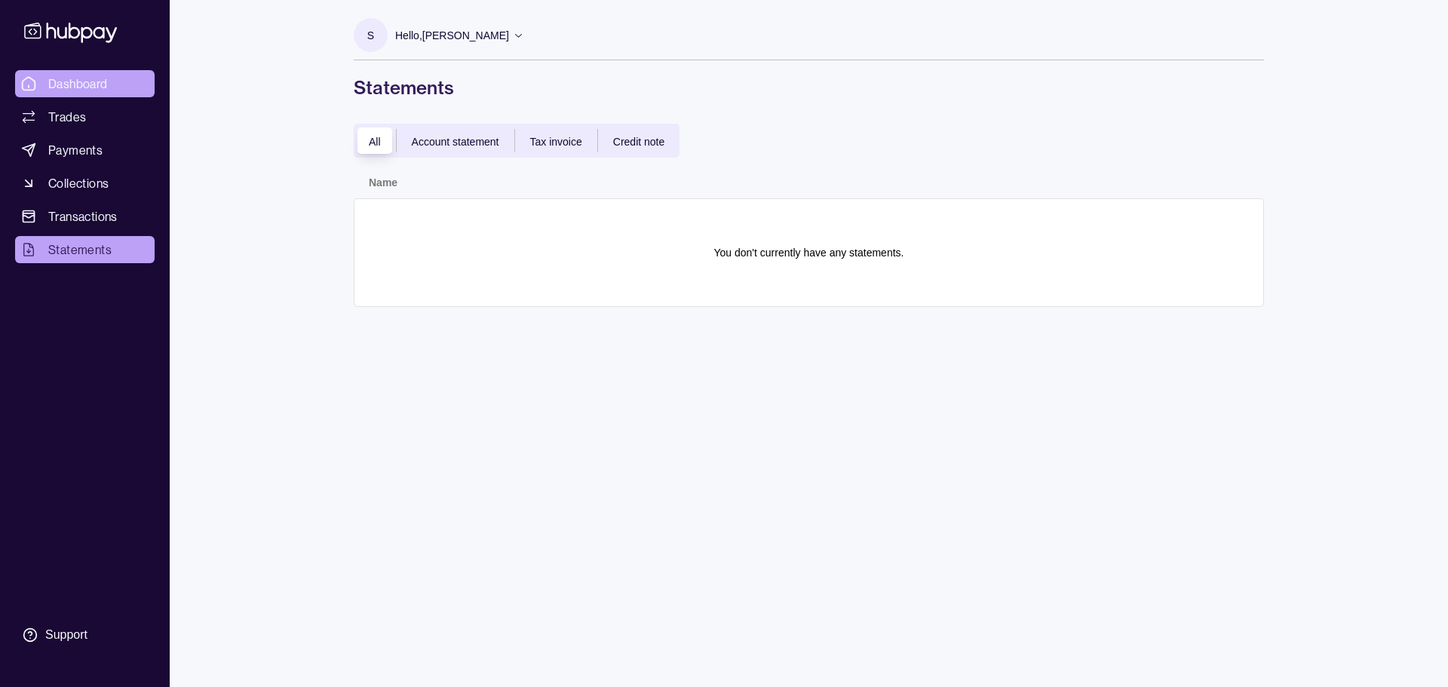
click at [101, 86] on span "Dashboard" at bounding box center [78, 84] width 60 height 18
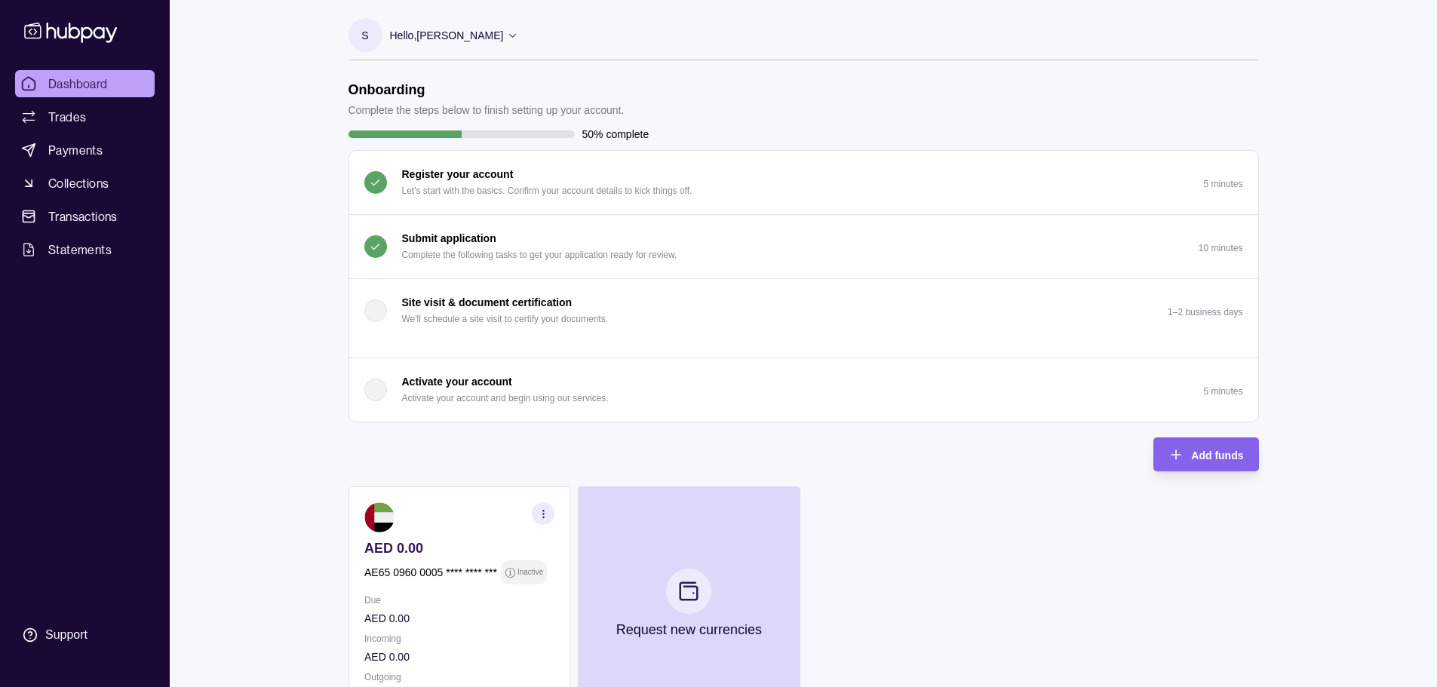
click at [1221, 248] on p "10 minutes" at bounding box center [1220, 248] width 44 height 11
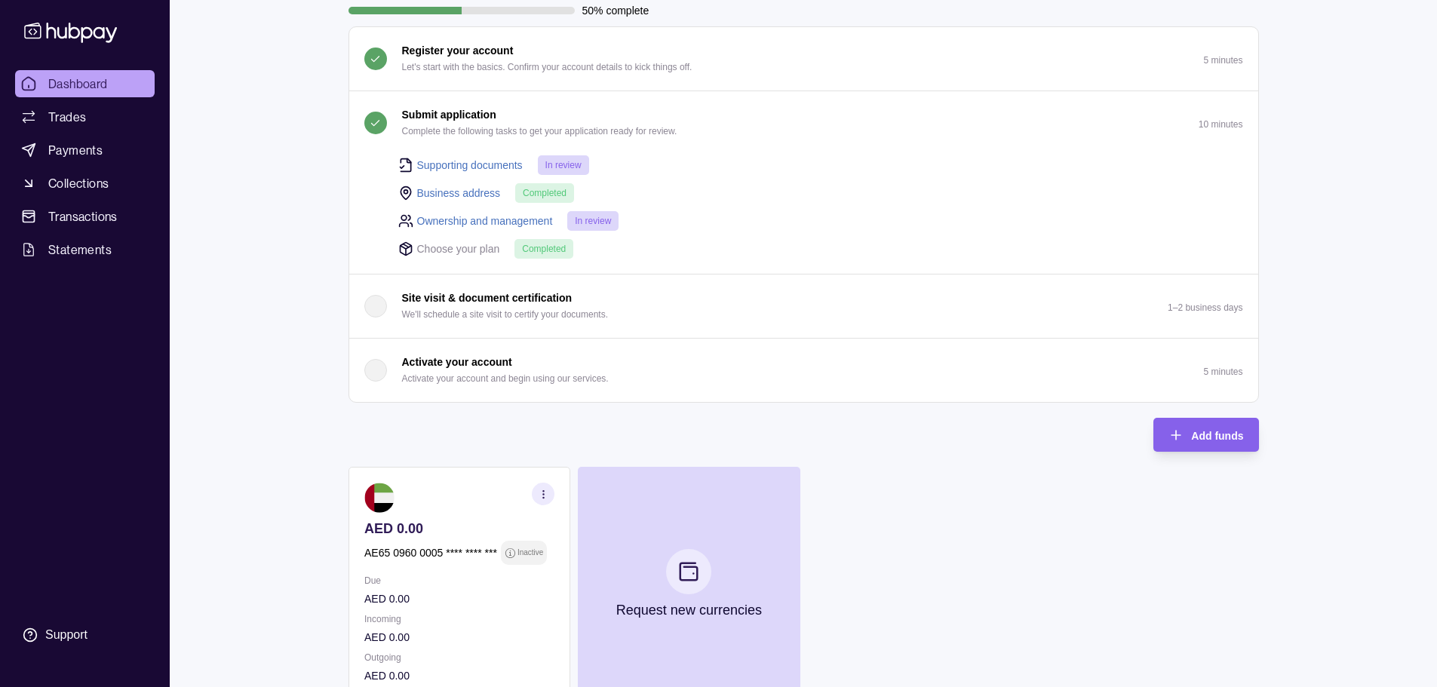
scroll to position [151, 0]
